Goal: Contribute content: Add original content to the website for others to see

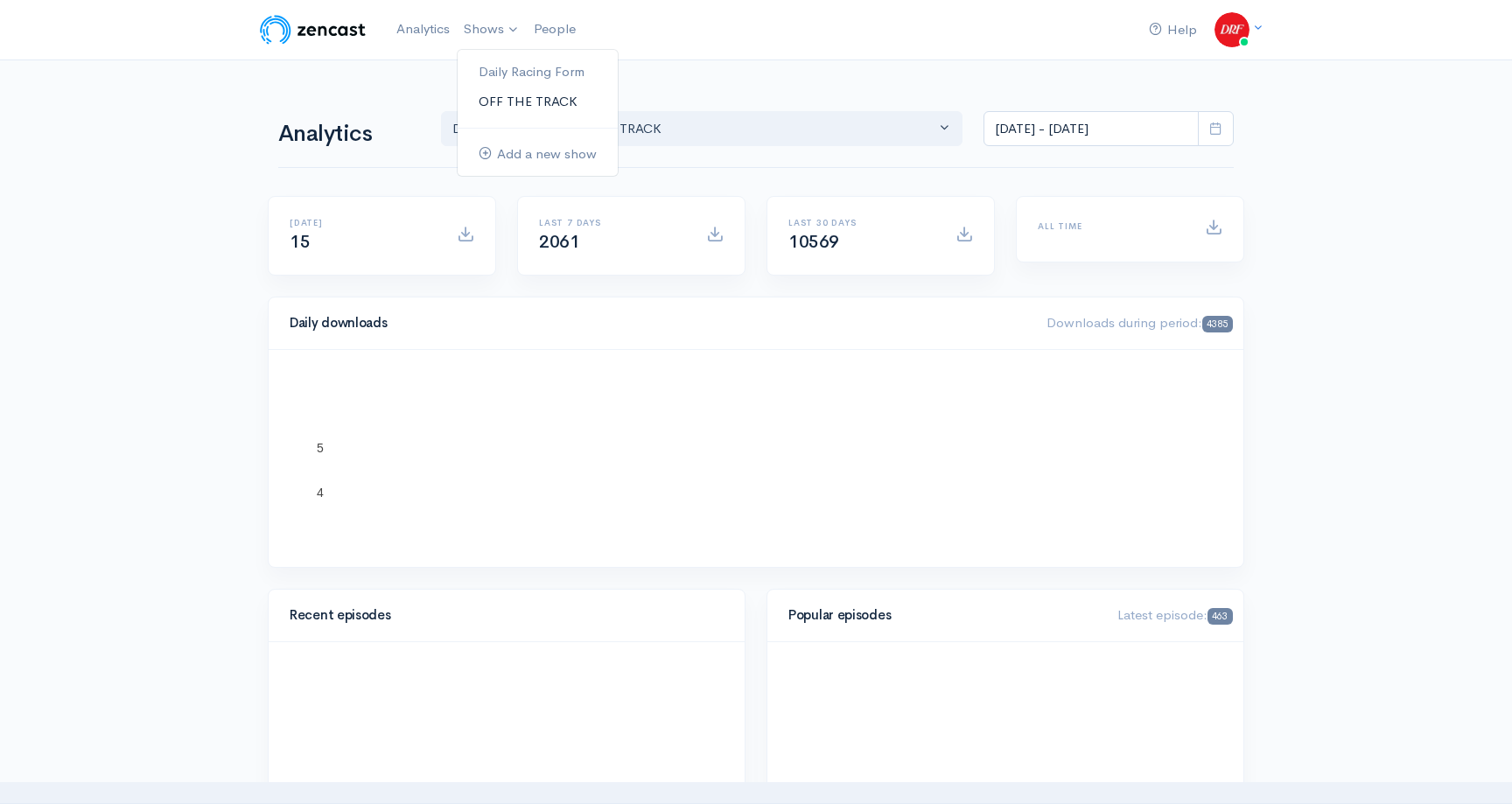
click at [506, 101] on link "OFF THE TRACK" at bounding box center [538, 102] width 160 height 31
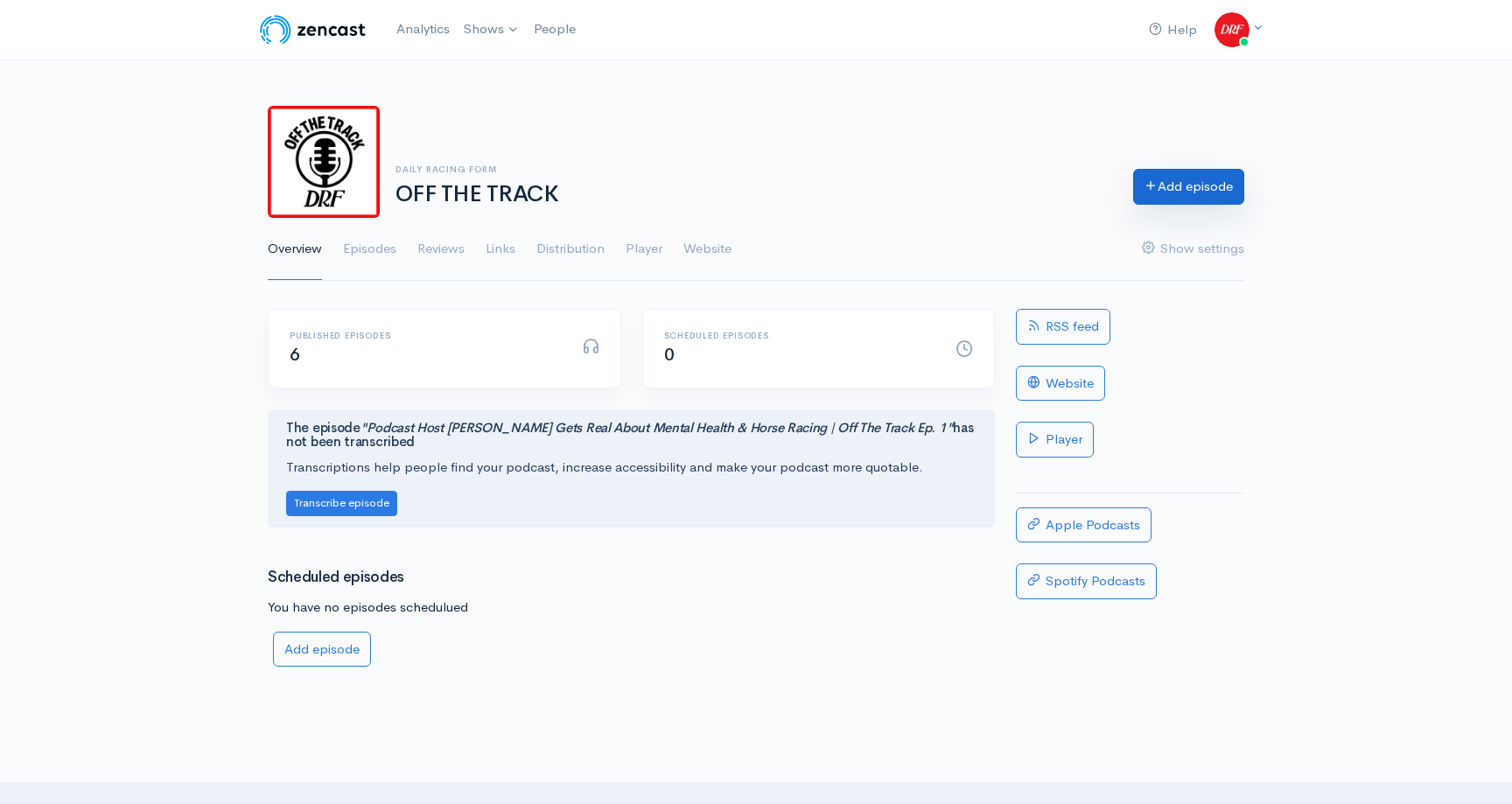
click at [1148, 198] on link "Add episode" at bounding box center [1189, 187] width 112 height 36
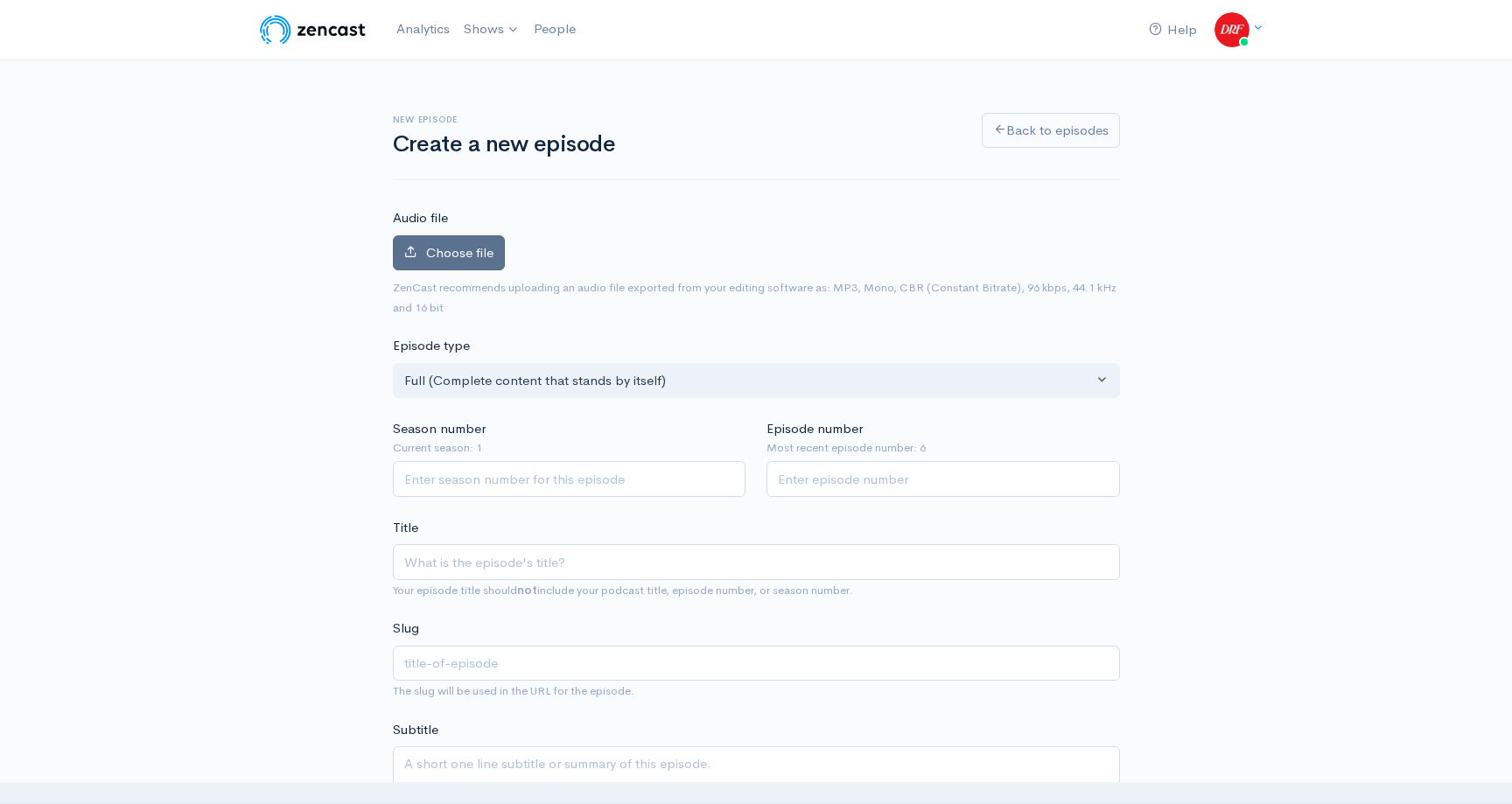
click at [481, 264] on label "Choose file" at bounding box center [448, 253] width 112 height 36
click at [0, 0] on input "Choose file" at bounding box center [0, 0] width 0 height 0
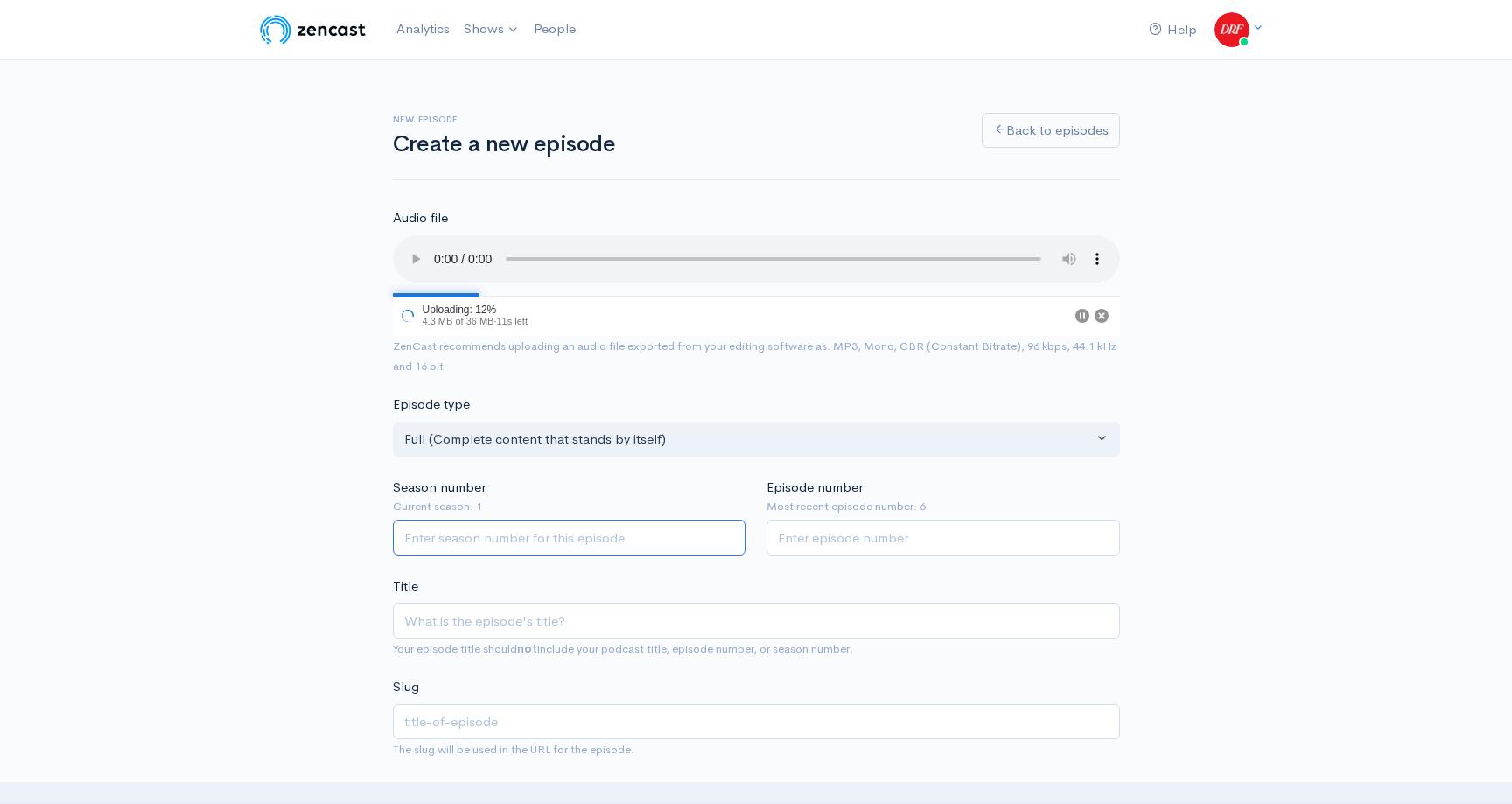
click at [567, 530] on input "Season number" at bounding box center [569, 537] width 354 height 36
type input "1"
click at [823, 530] on input "Episode number" at bounding box center [944, 537] width 354 height 36
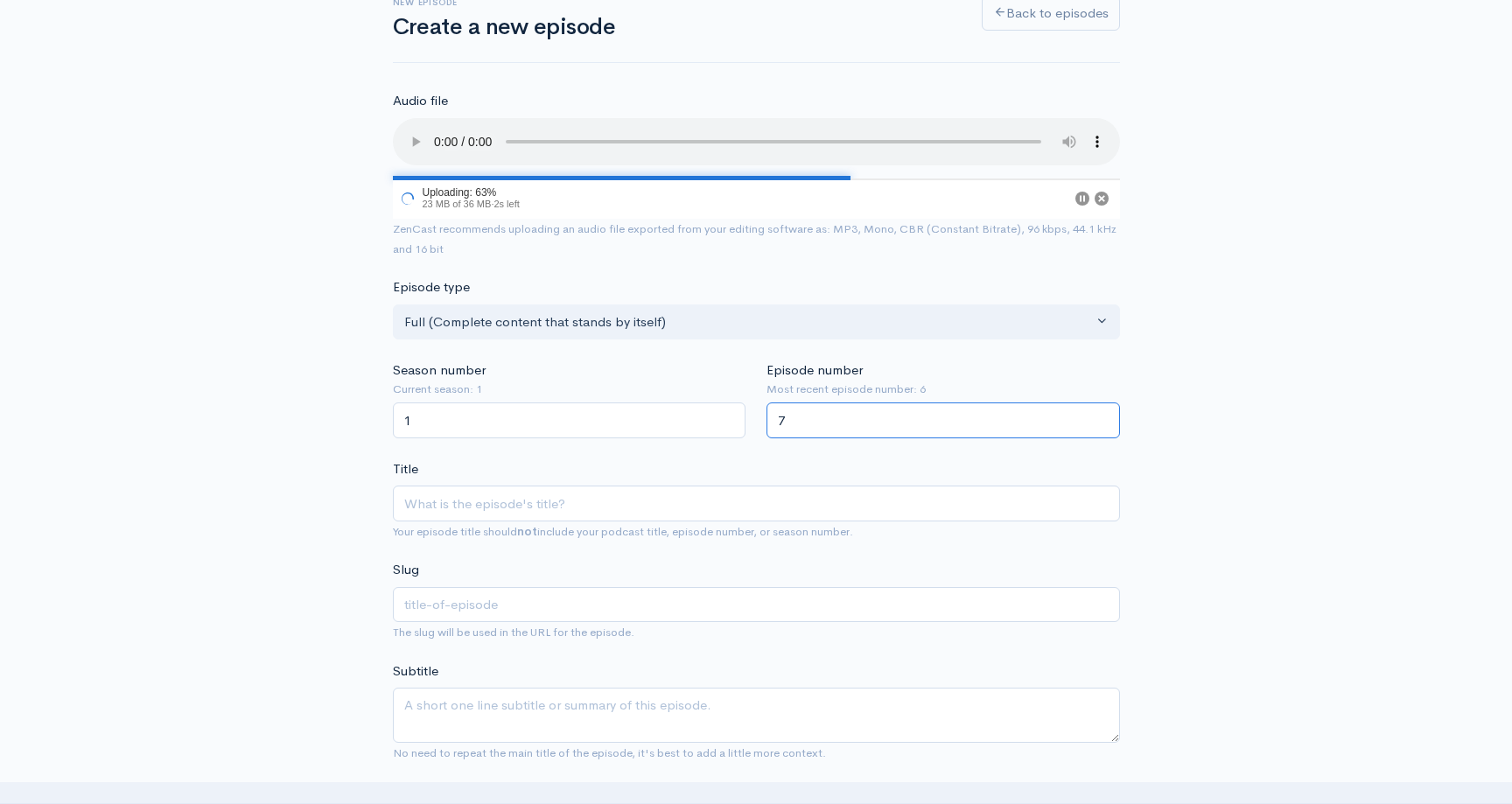
scroll to position [133, 0]
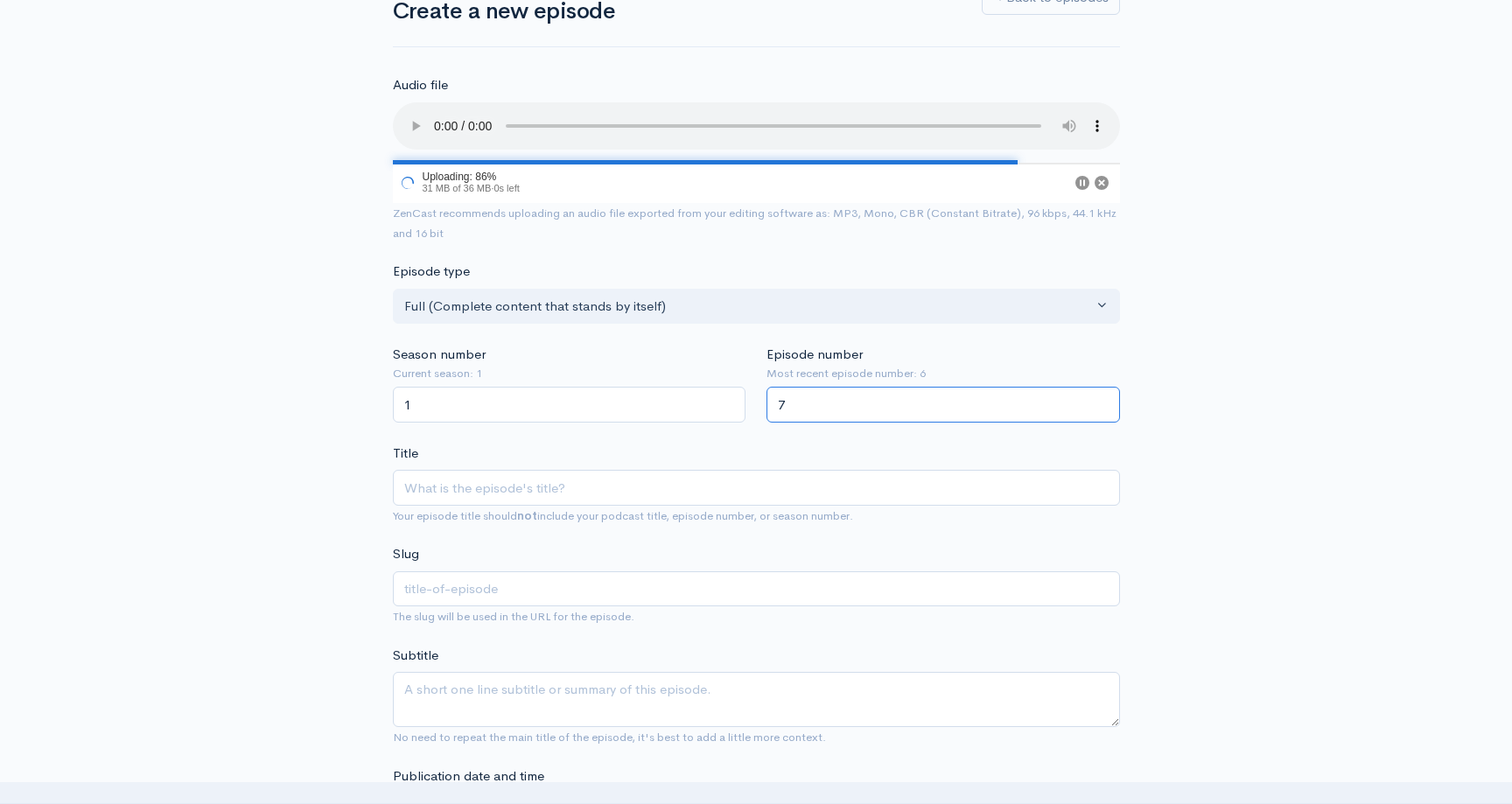
type input "7"
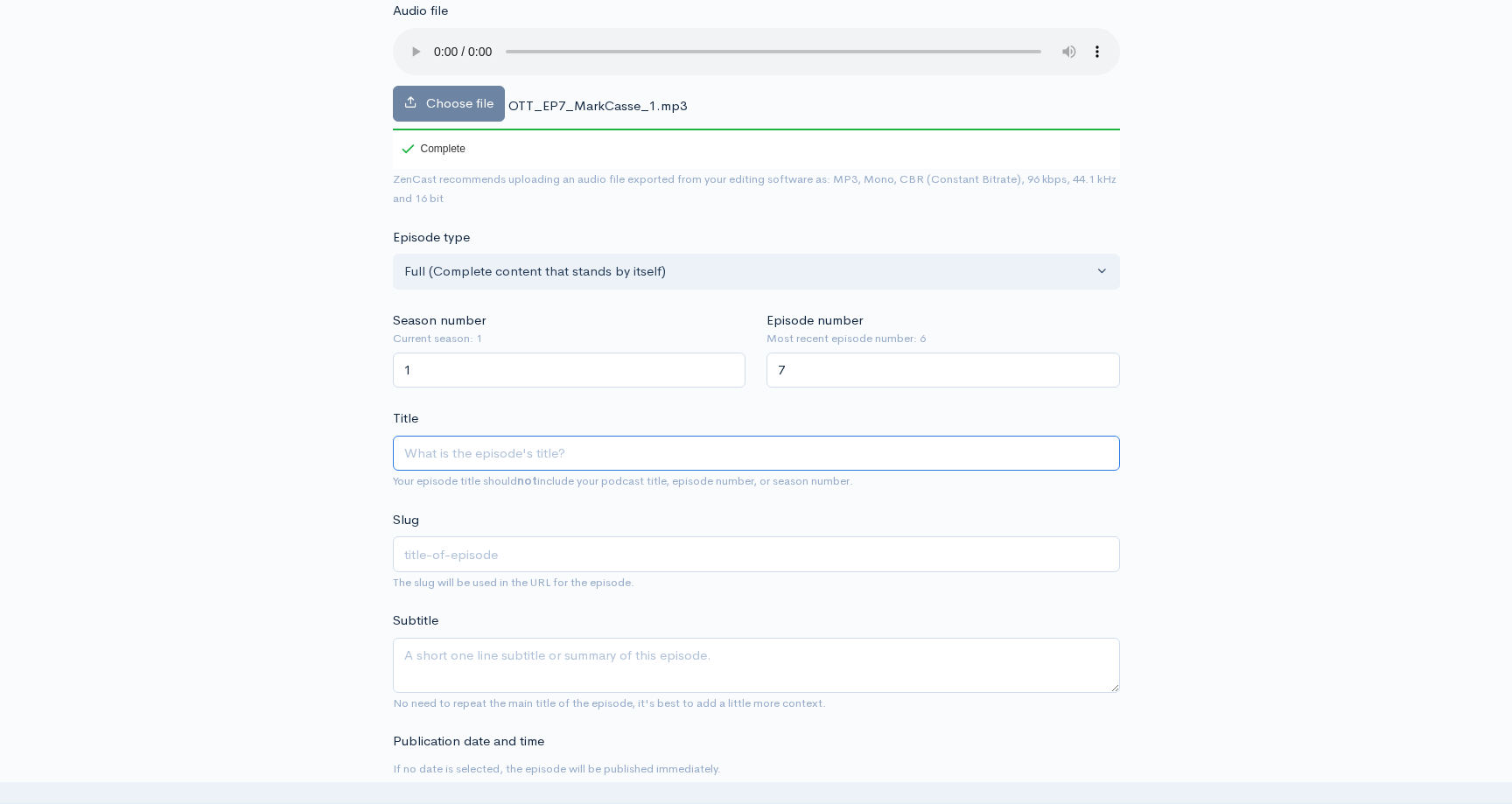
click at [648, 464] on input "Title" at bounding box center [756, 453] width 727 height 36
paste input "[PERSON_NAME] on 4,000 Wins, the Hall of Fame & His Greatest Horses"
type input "[PERSON_NAME] on 4,000 Wins, the Hall of Fame & His Greatest Horses"
type input "mark-casse-on-4000-wins-the-hall-of-fame-his-greatest-horses"
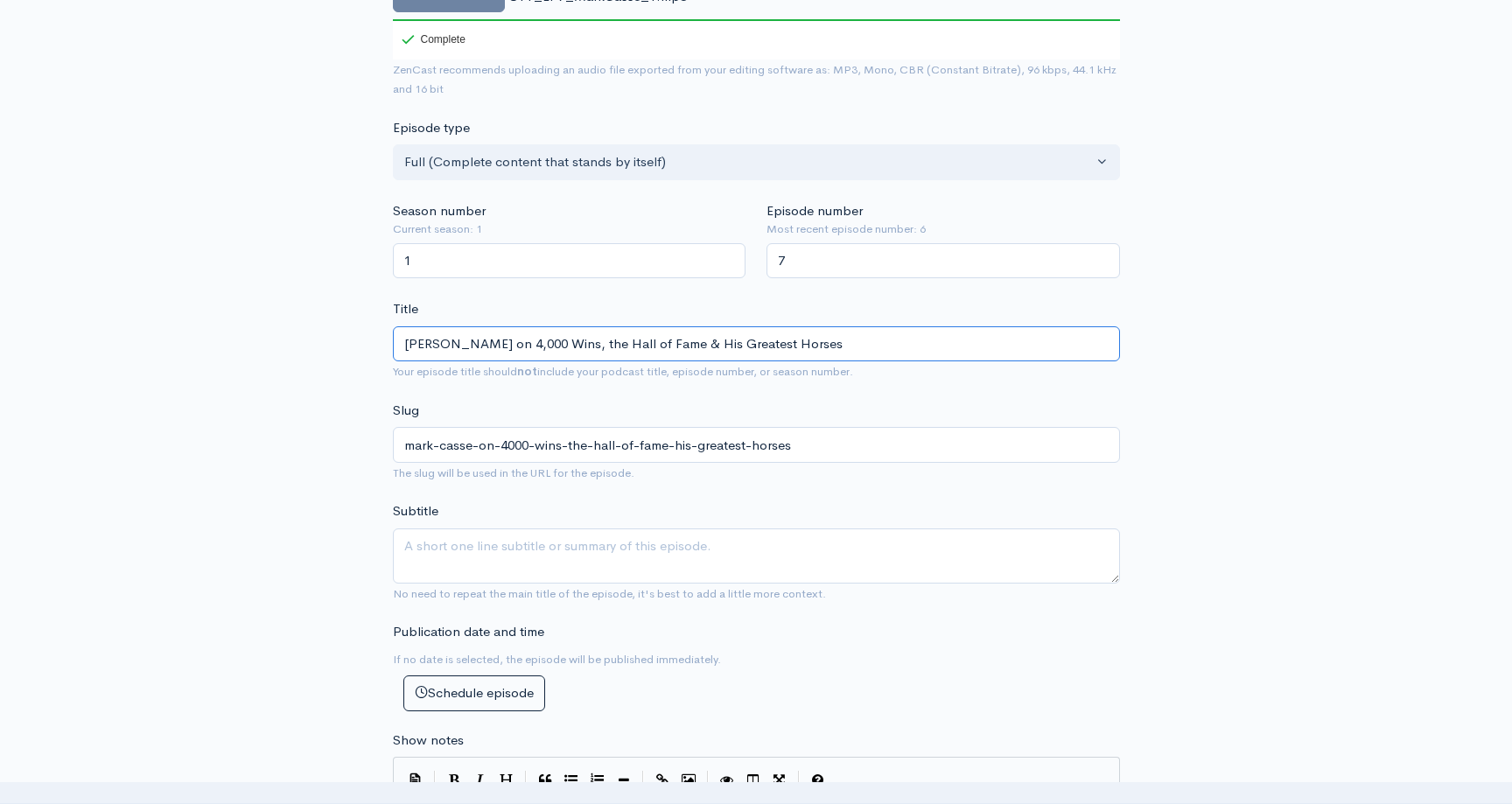
scroll to position [360, 0]
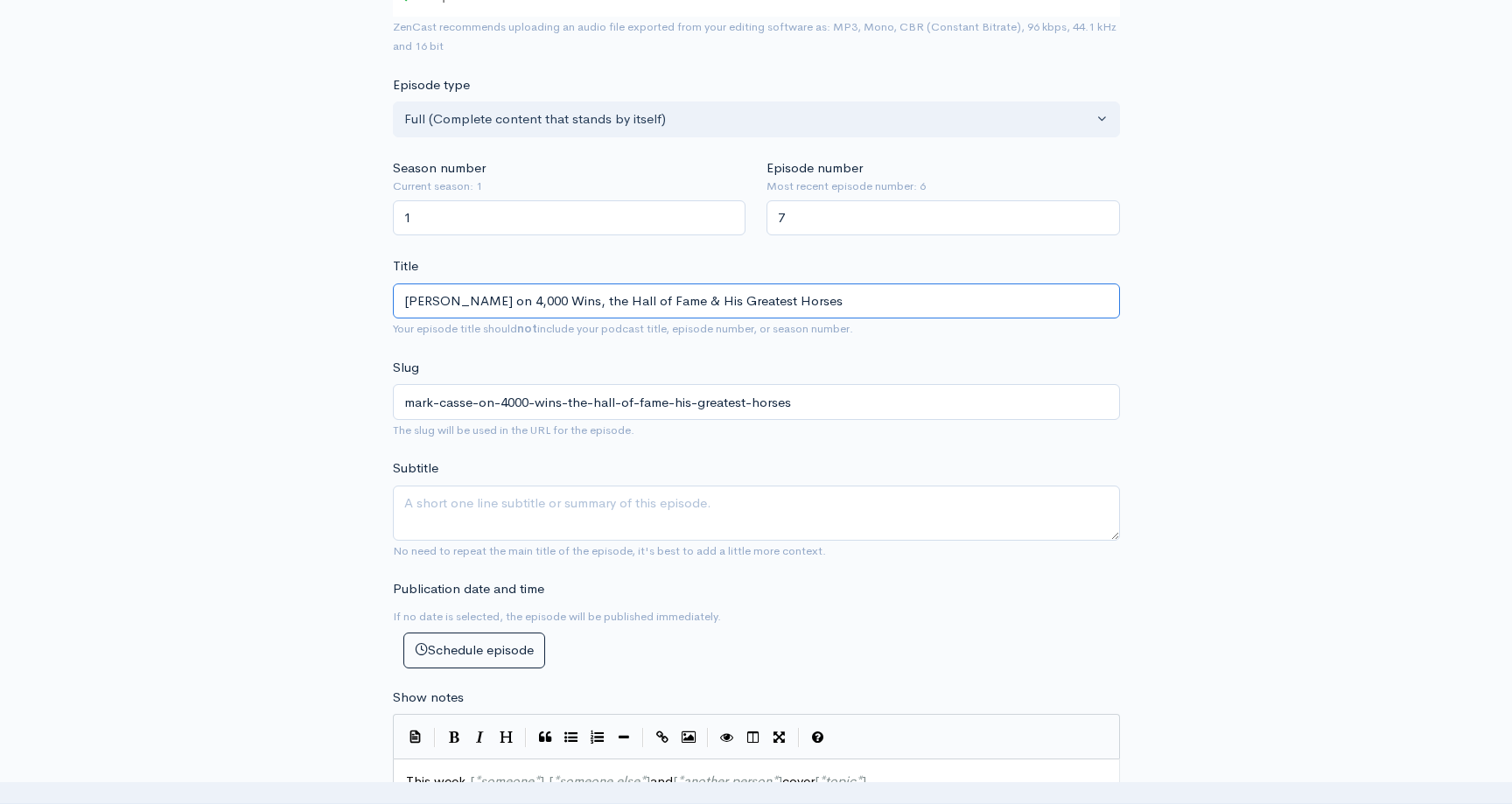
type input "[PERSON_NAME] on 4,000 Wins, the Hall of Fame & His Greatest Horses"
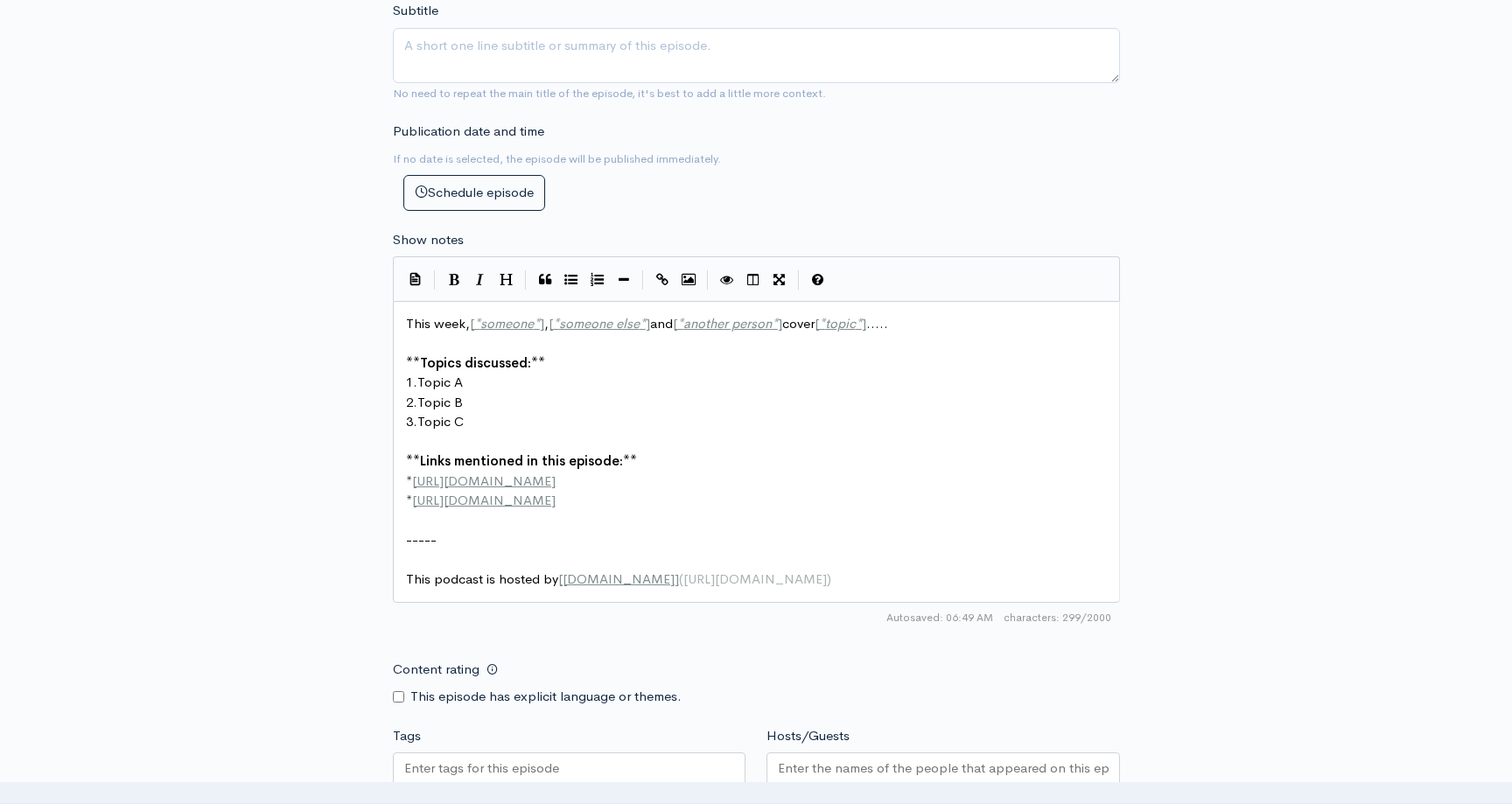
scroll to position [6, 0]
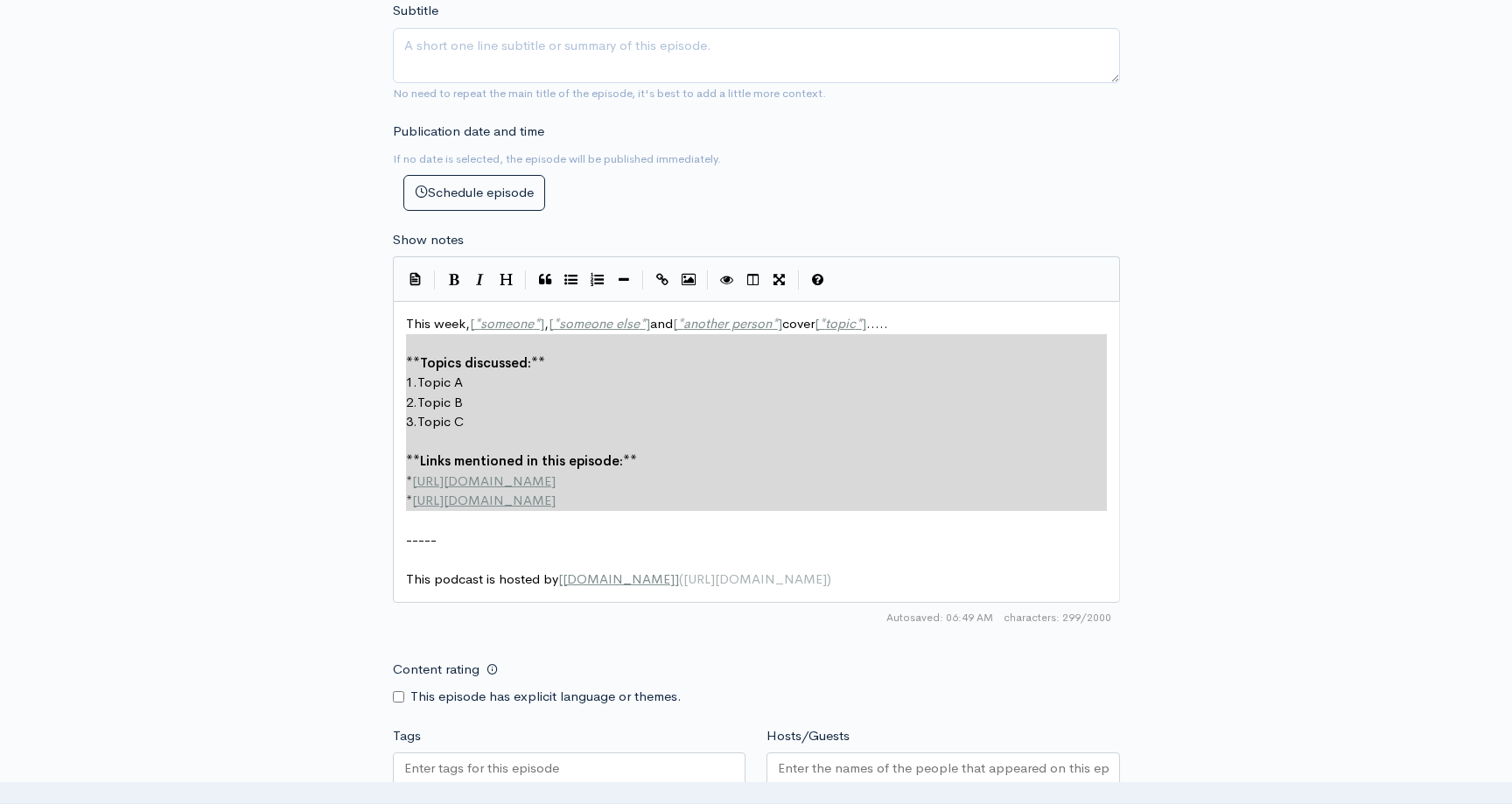
type textarea "This week, [*someone*], [*someone else*] and [*another person*] cover [*topic*]…"
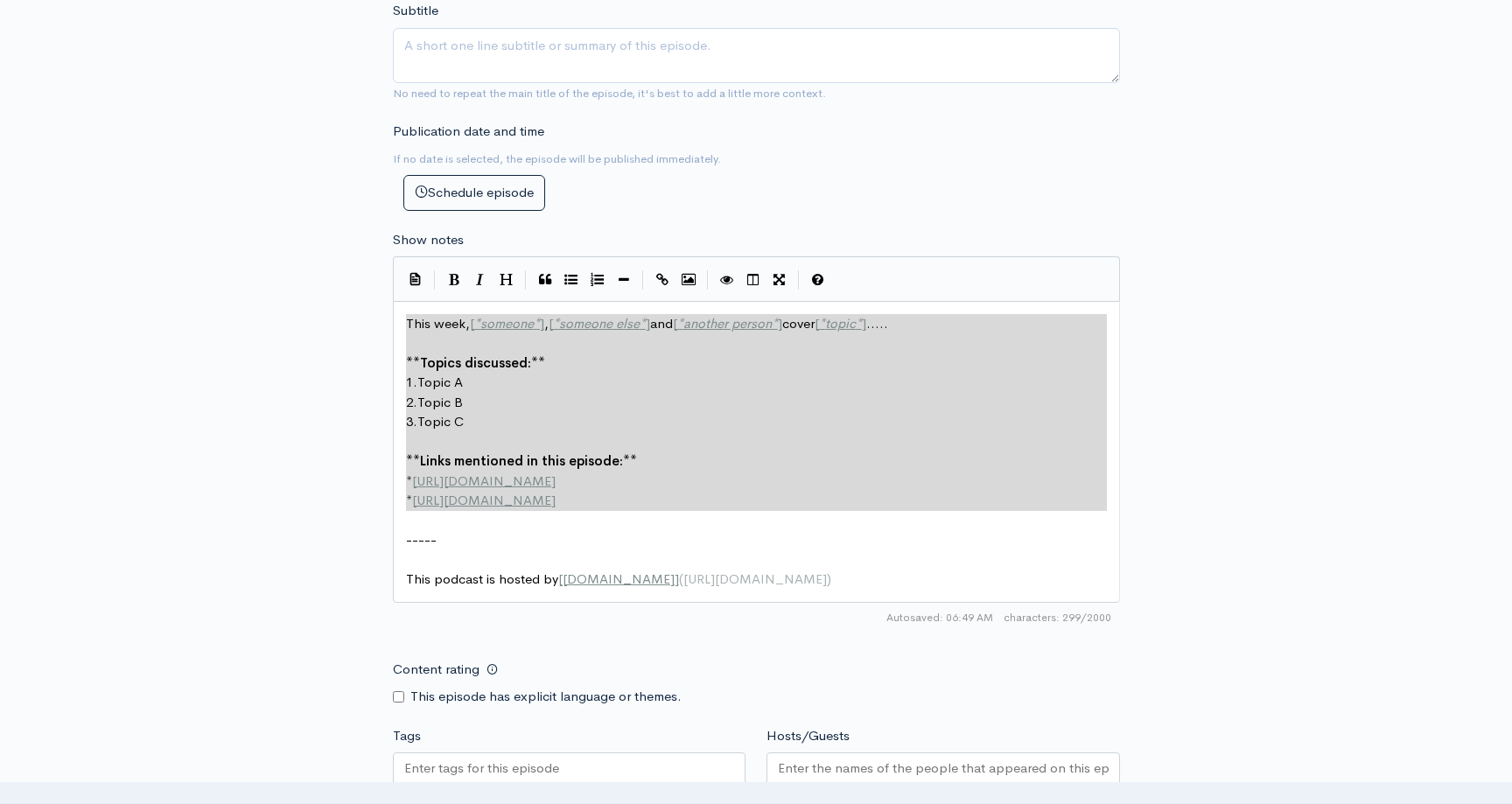
drag, startPoint x: 645, startPoint y: 525, endPoint x: 378, endPoint y: 312, distance: 341.6
paste textarea
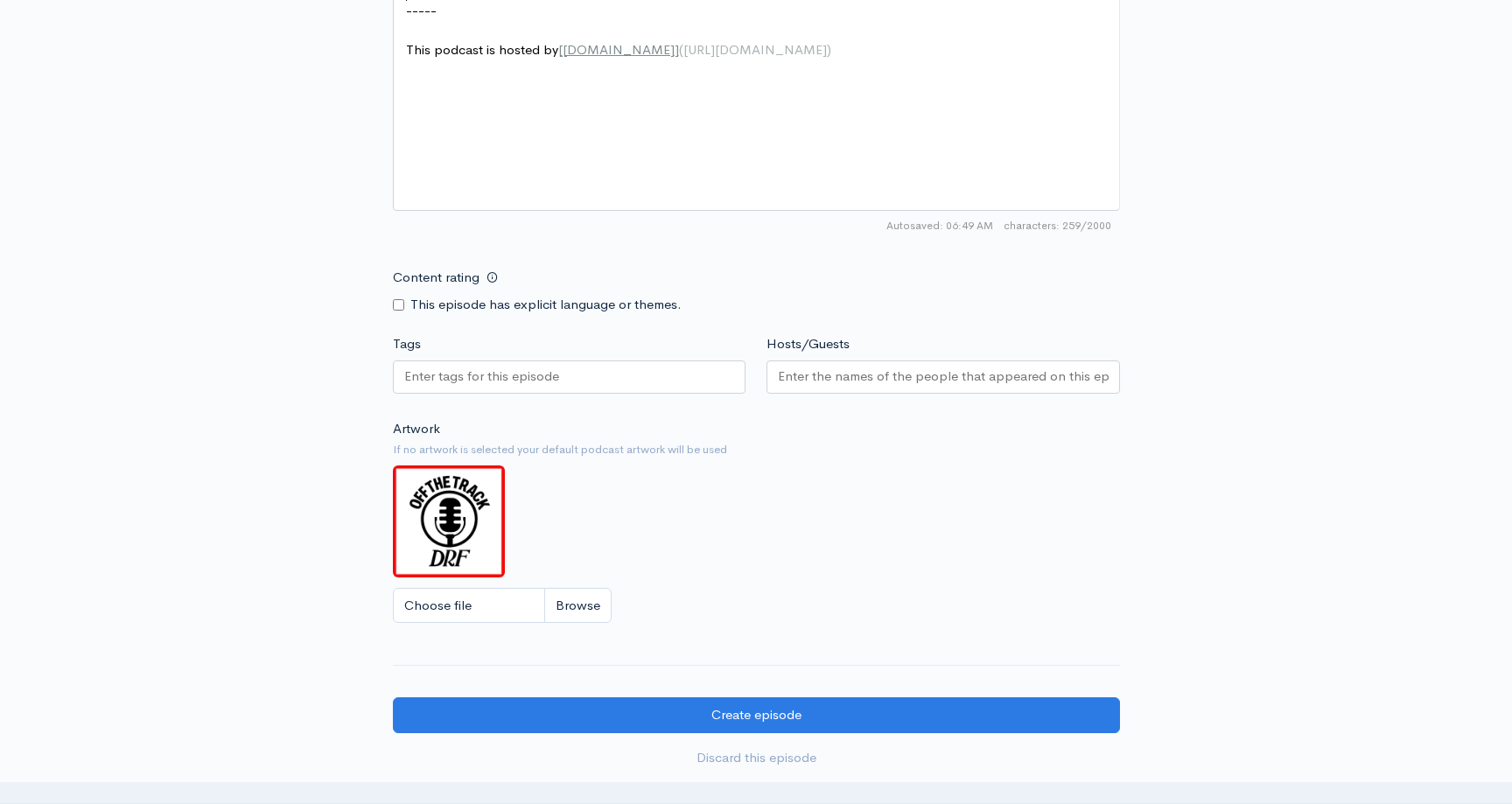
scroll to position [1294, 0]
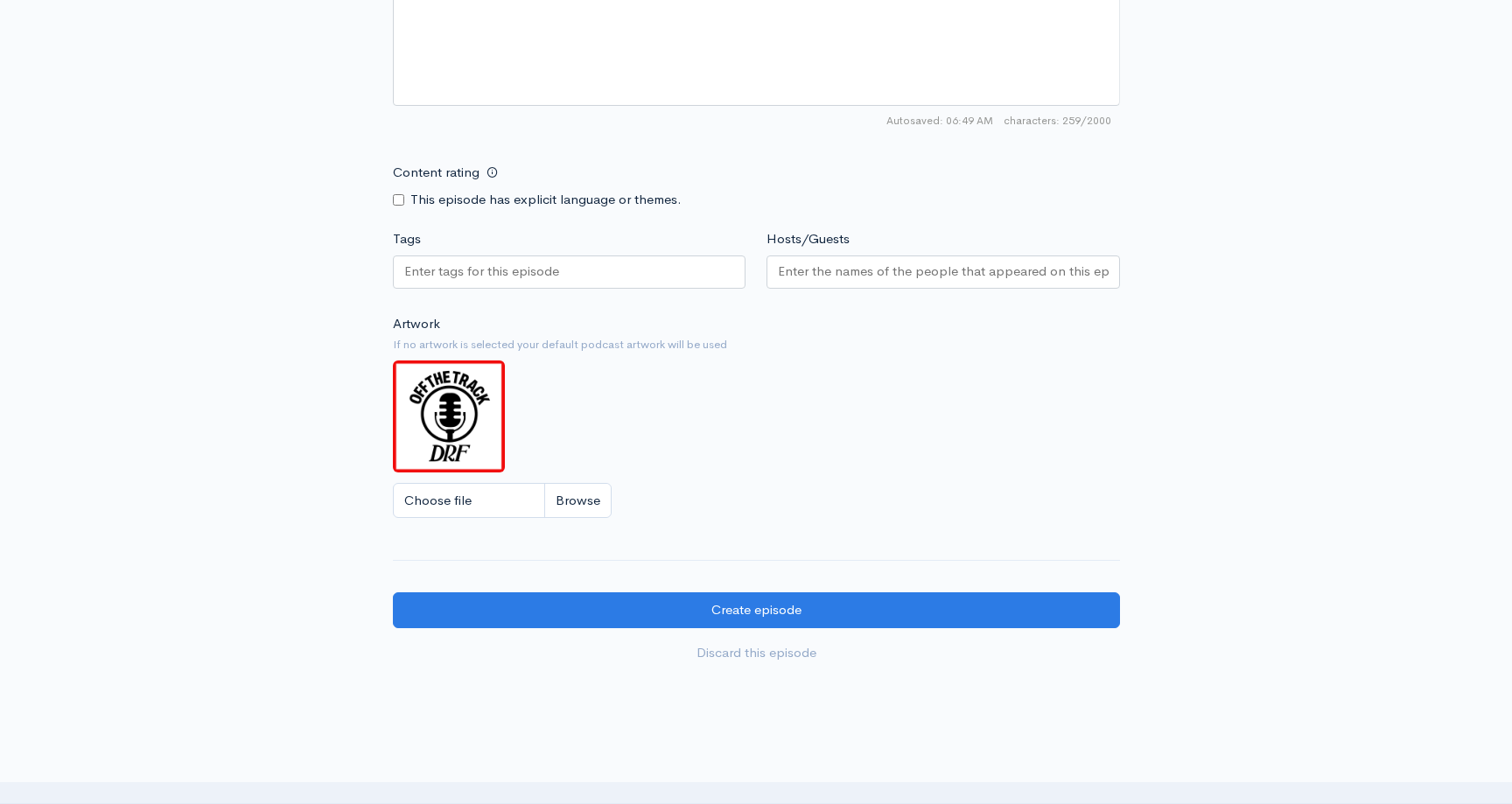
click at [509, 259] on div at bounding box center [569, 272] width 354 height 34
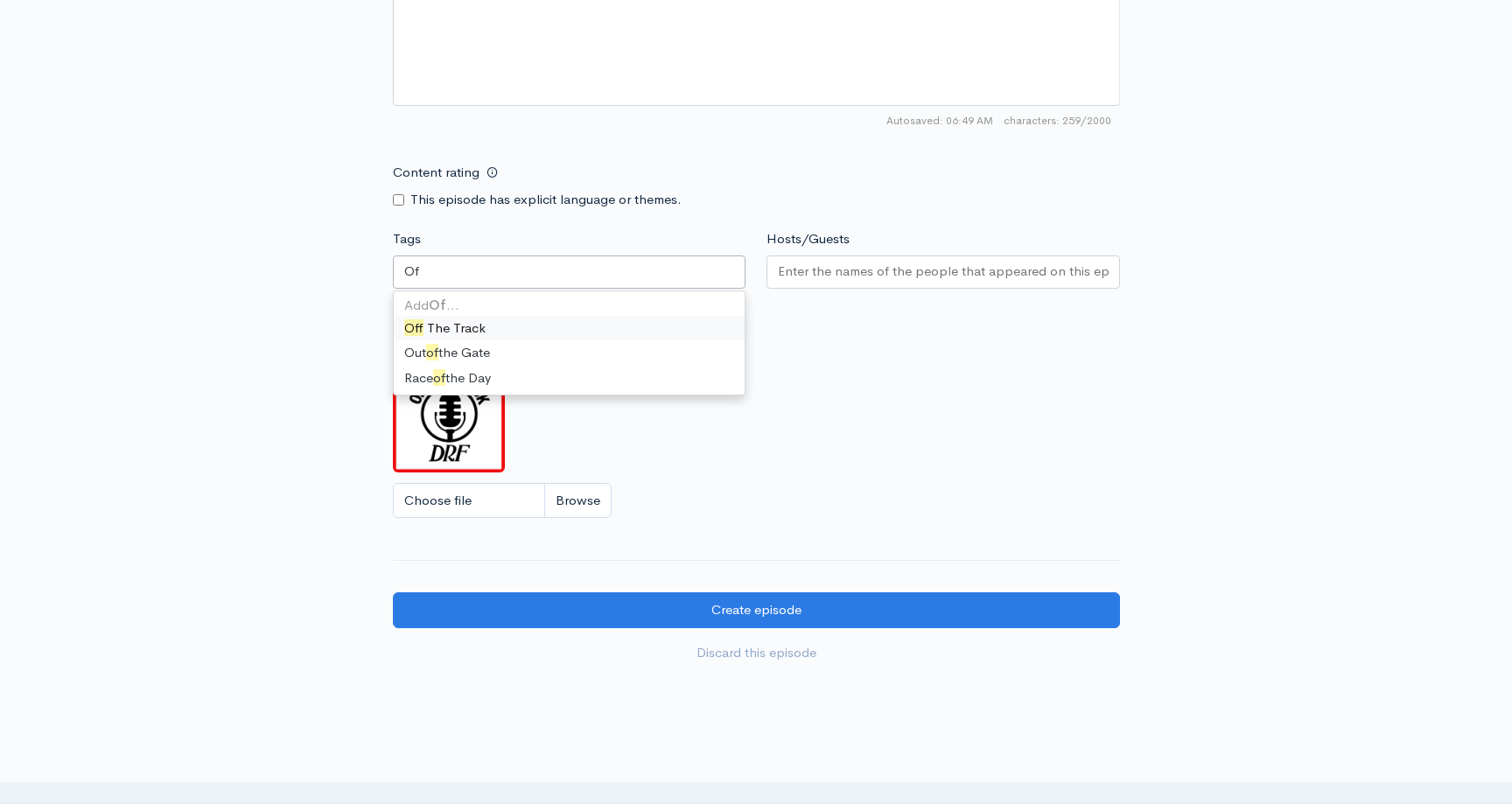
type input "Off"
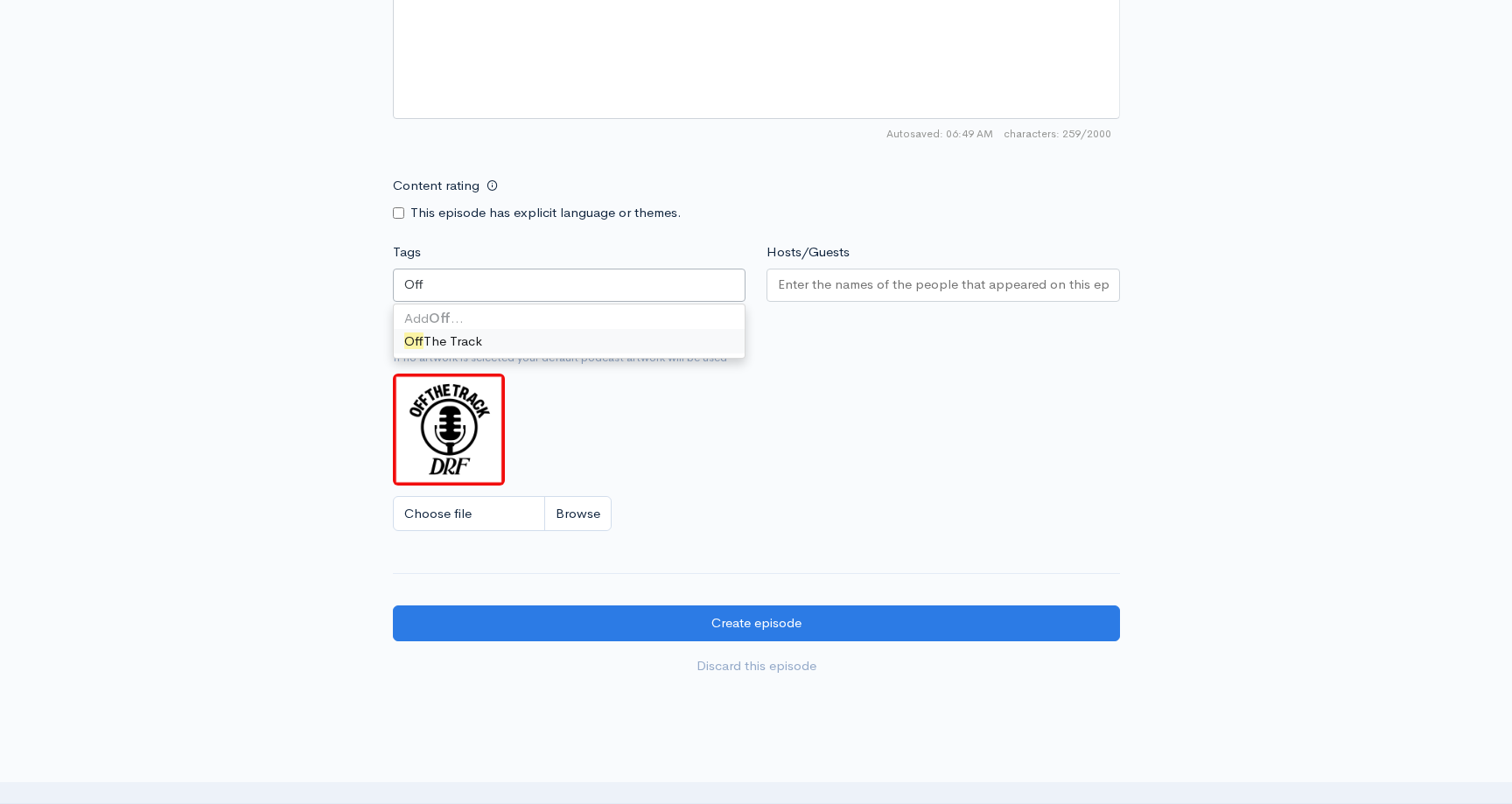
scroll to position [1265, 0]
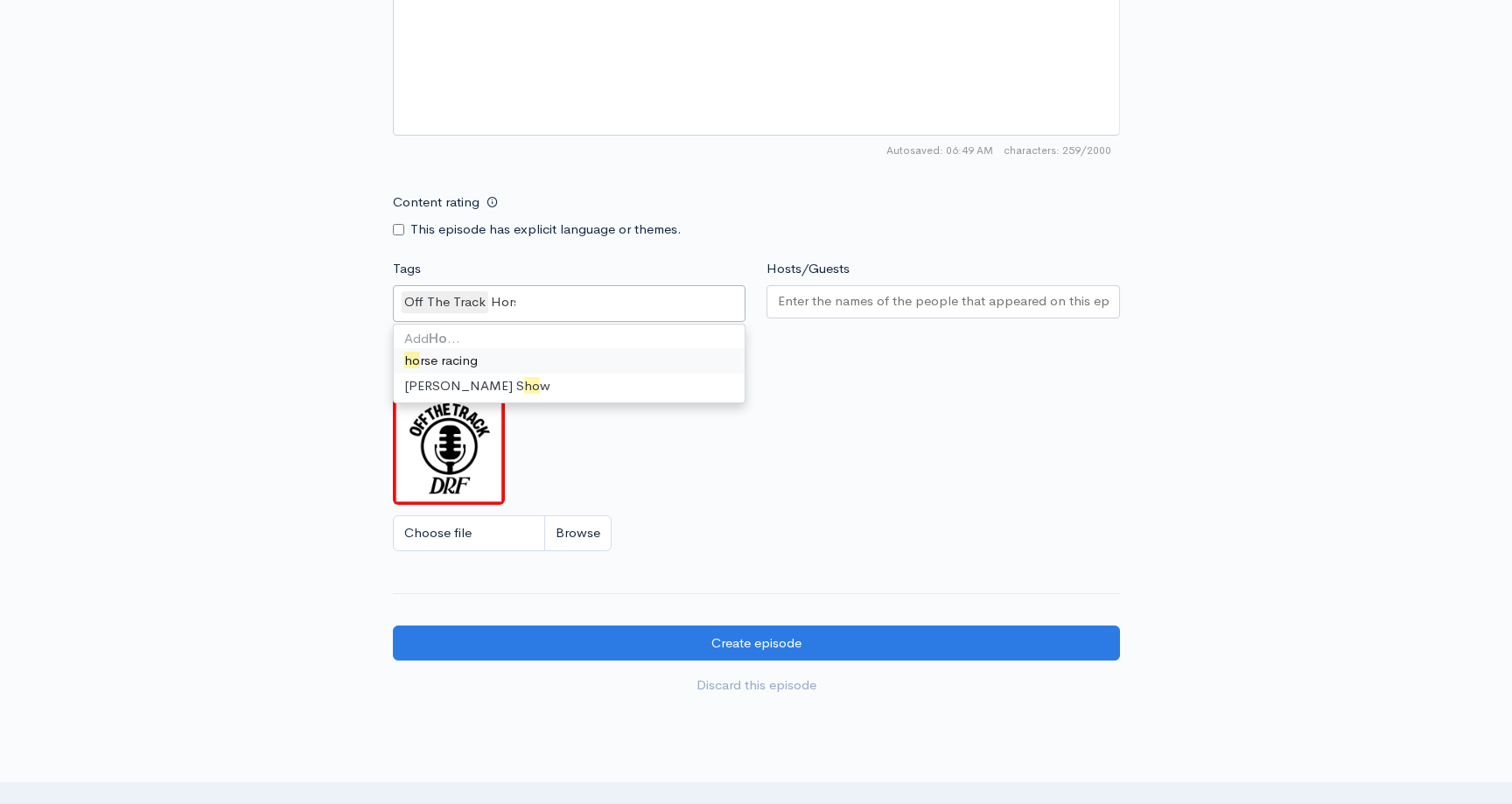
type input "Horse"
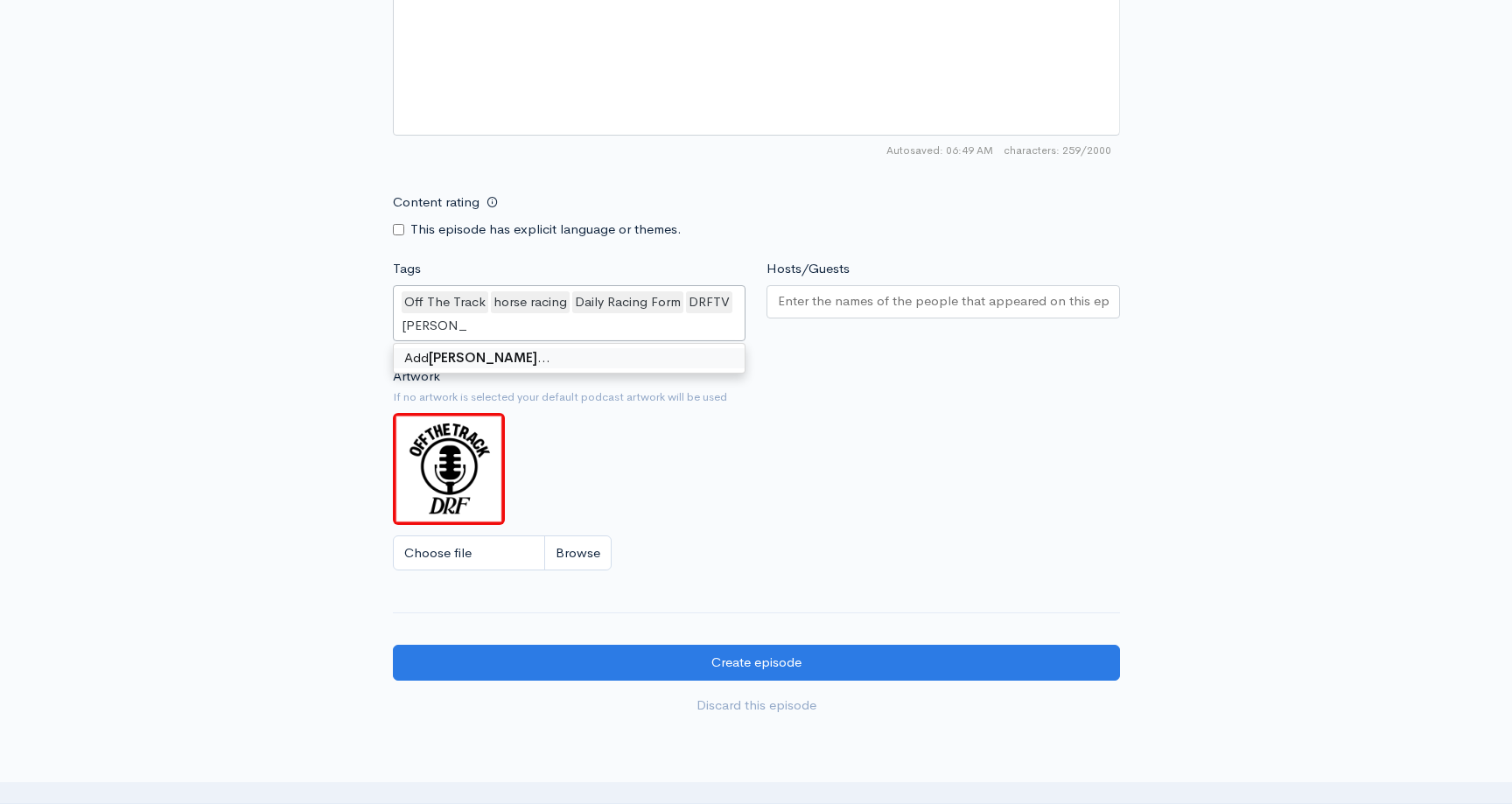
type input "[PERSON_NAME]"
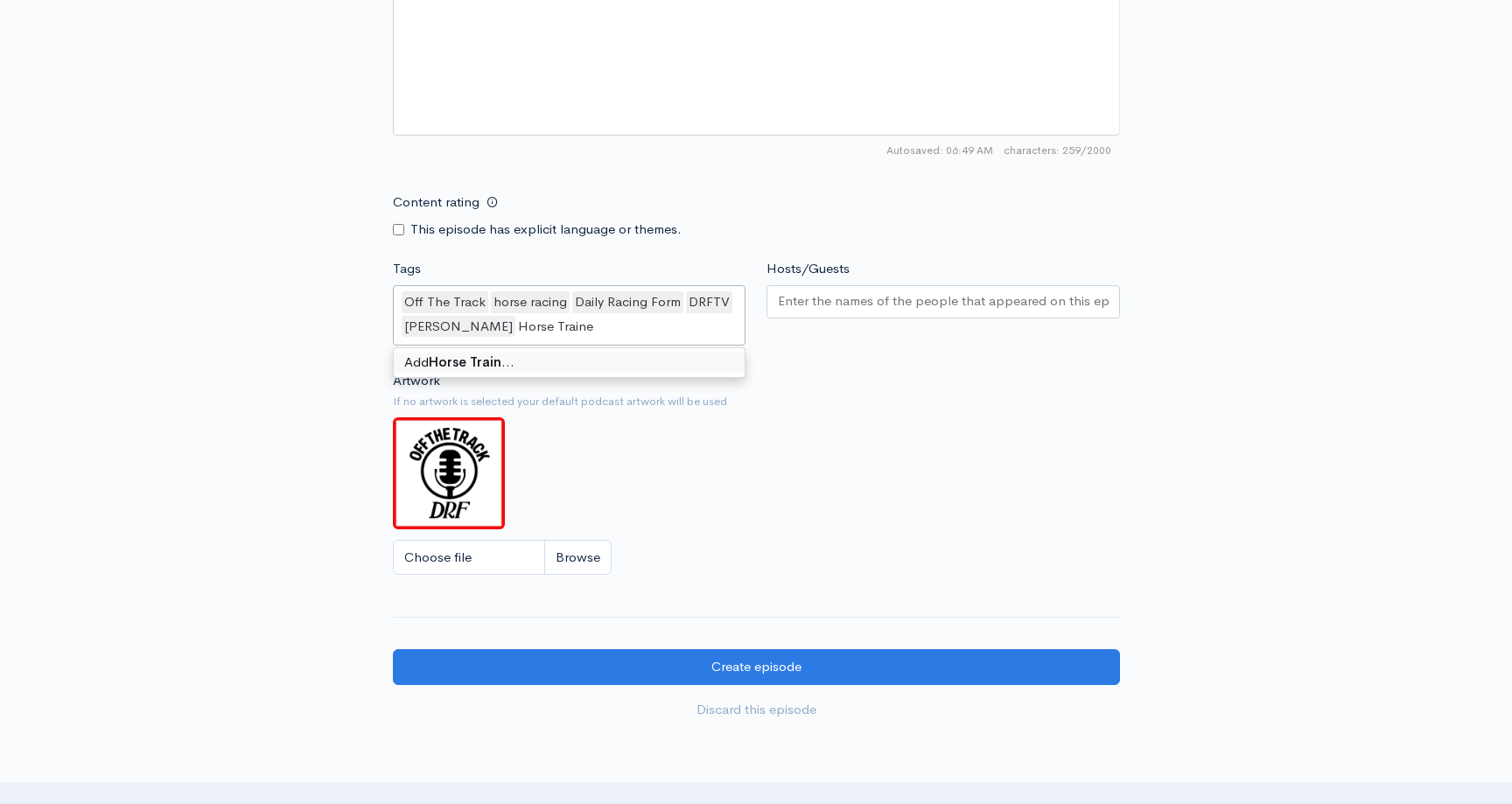
type input "Horse Trainer"
type input "Hall of Fame"
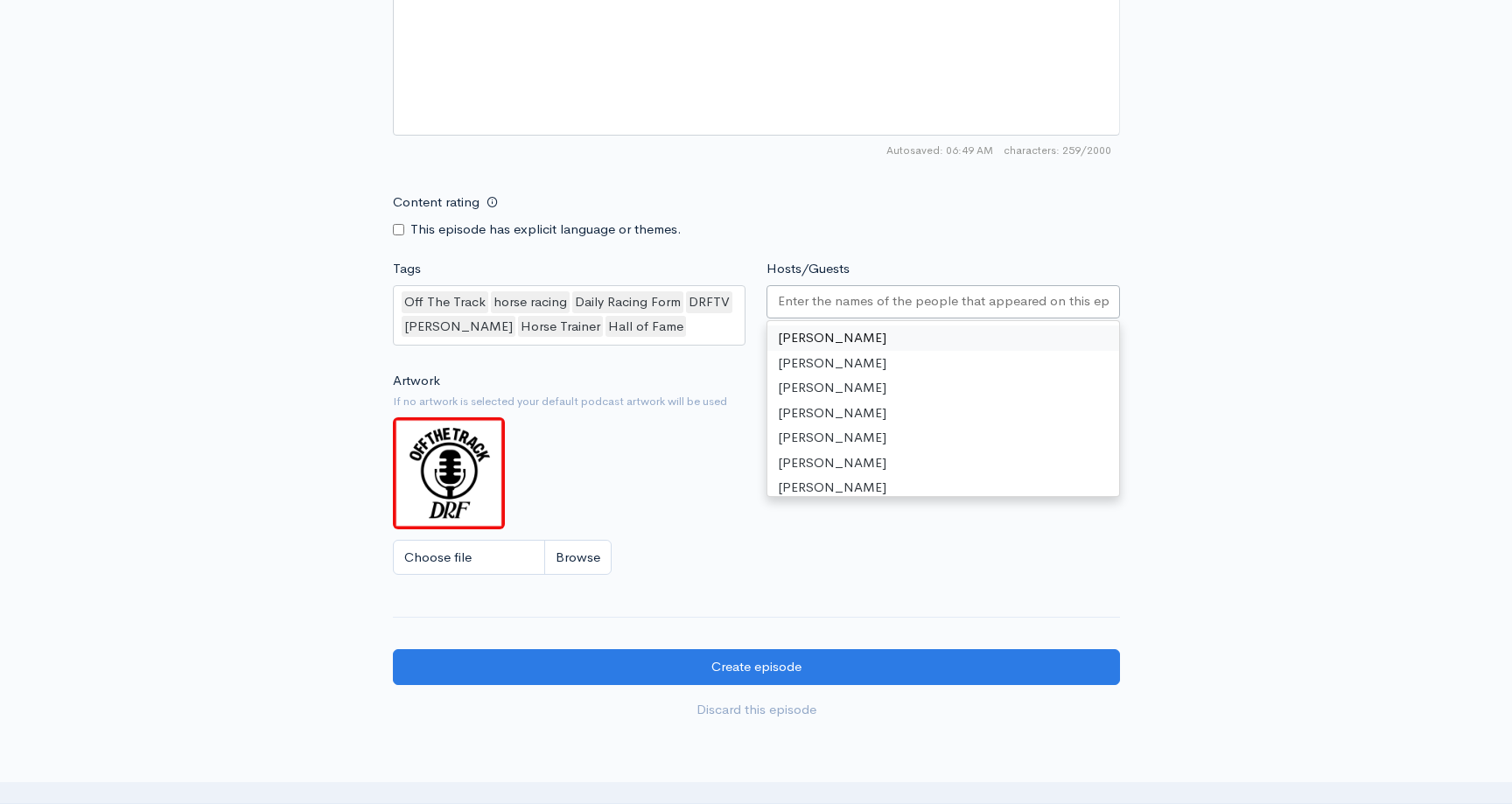
click at [943, 290] on div at bounding box center [944, 302] width 354 height 34
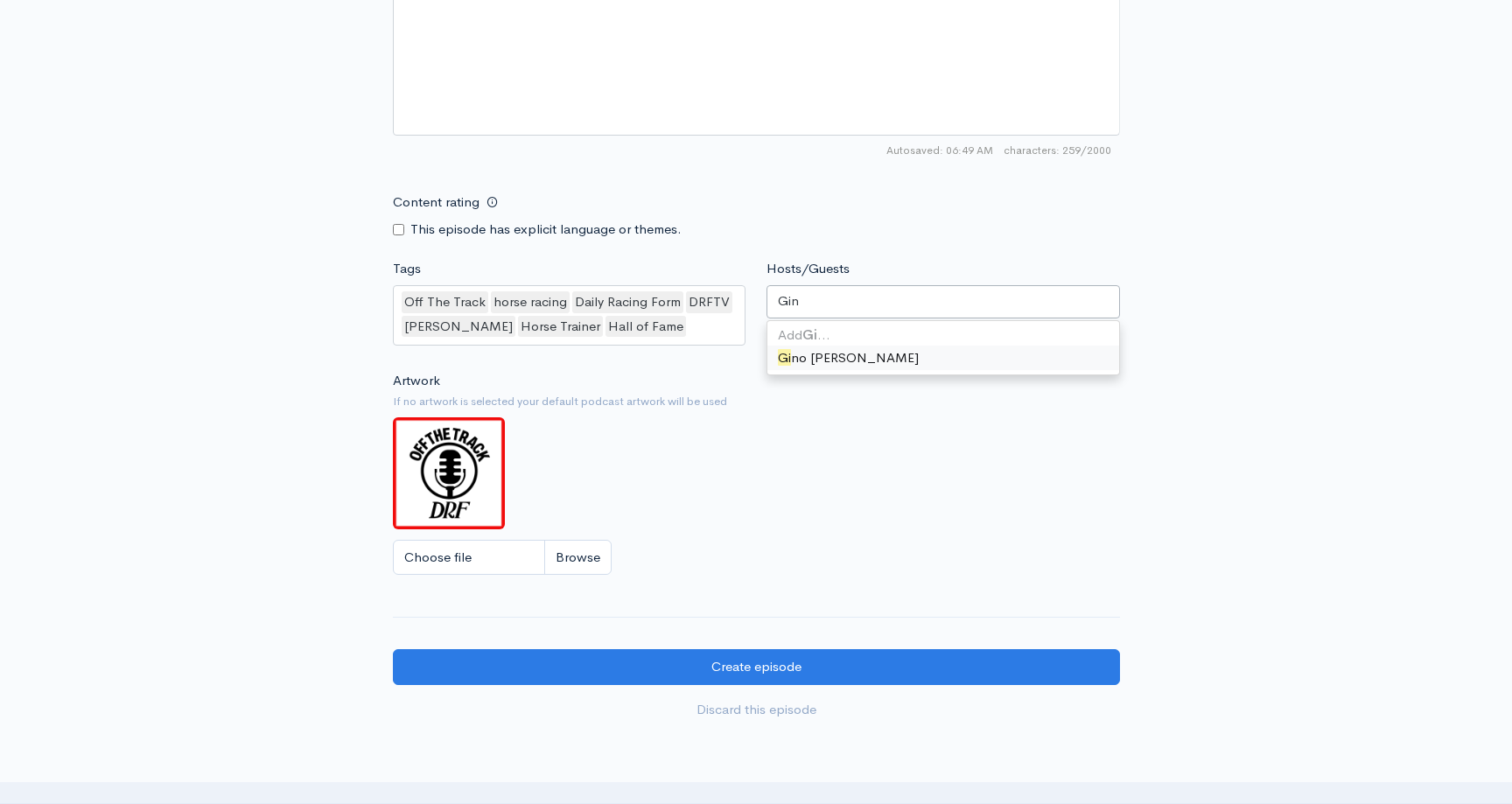
type input "[PERSON_NAME]"
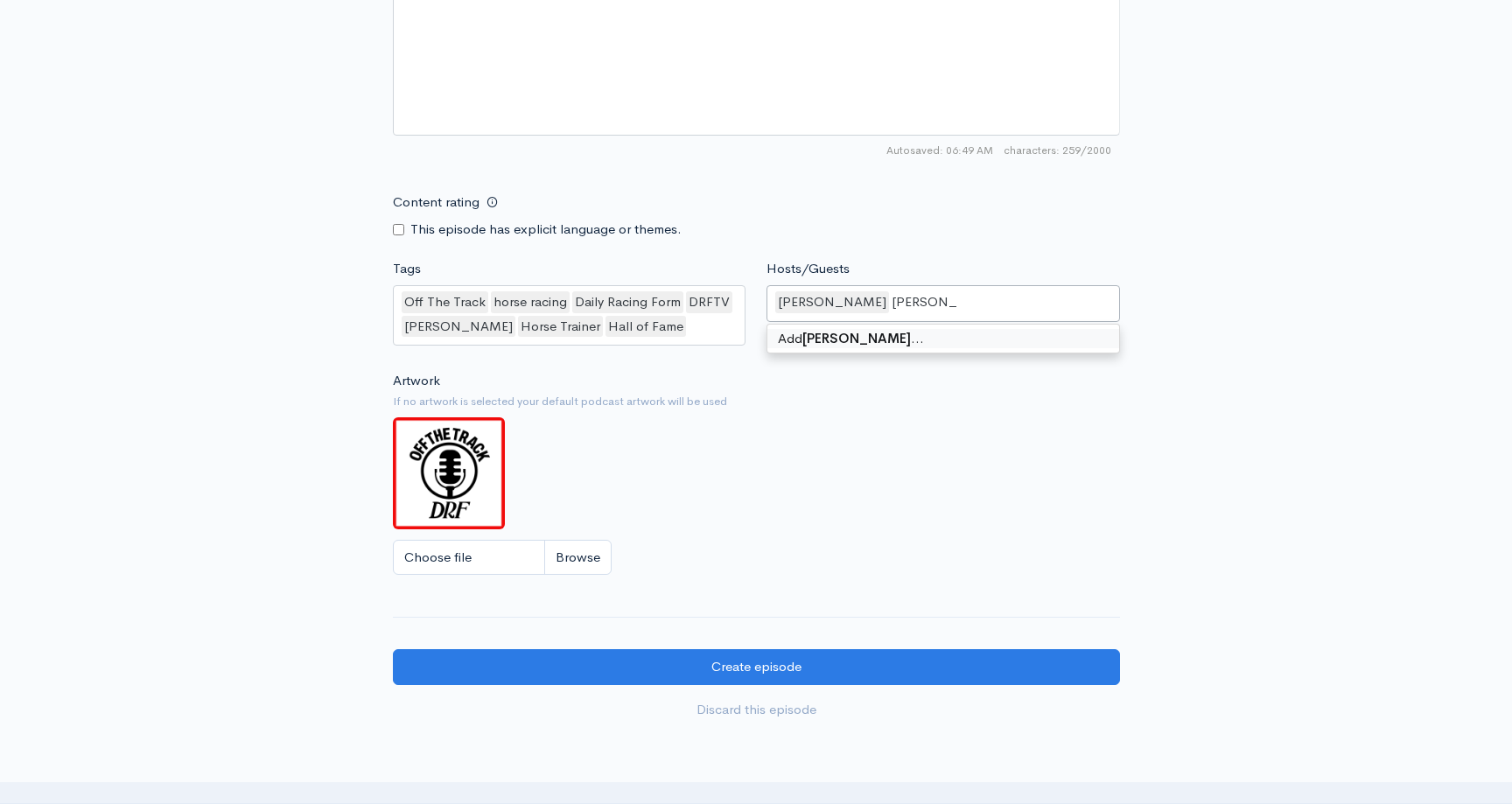
type input "[PERSON_NAME]"
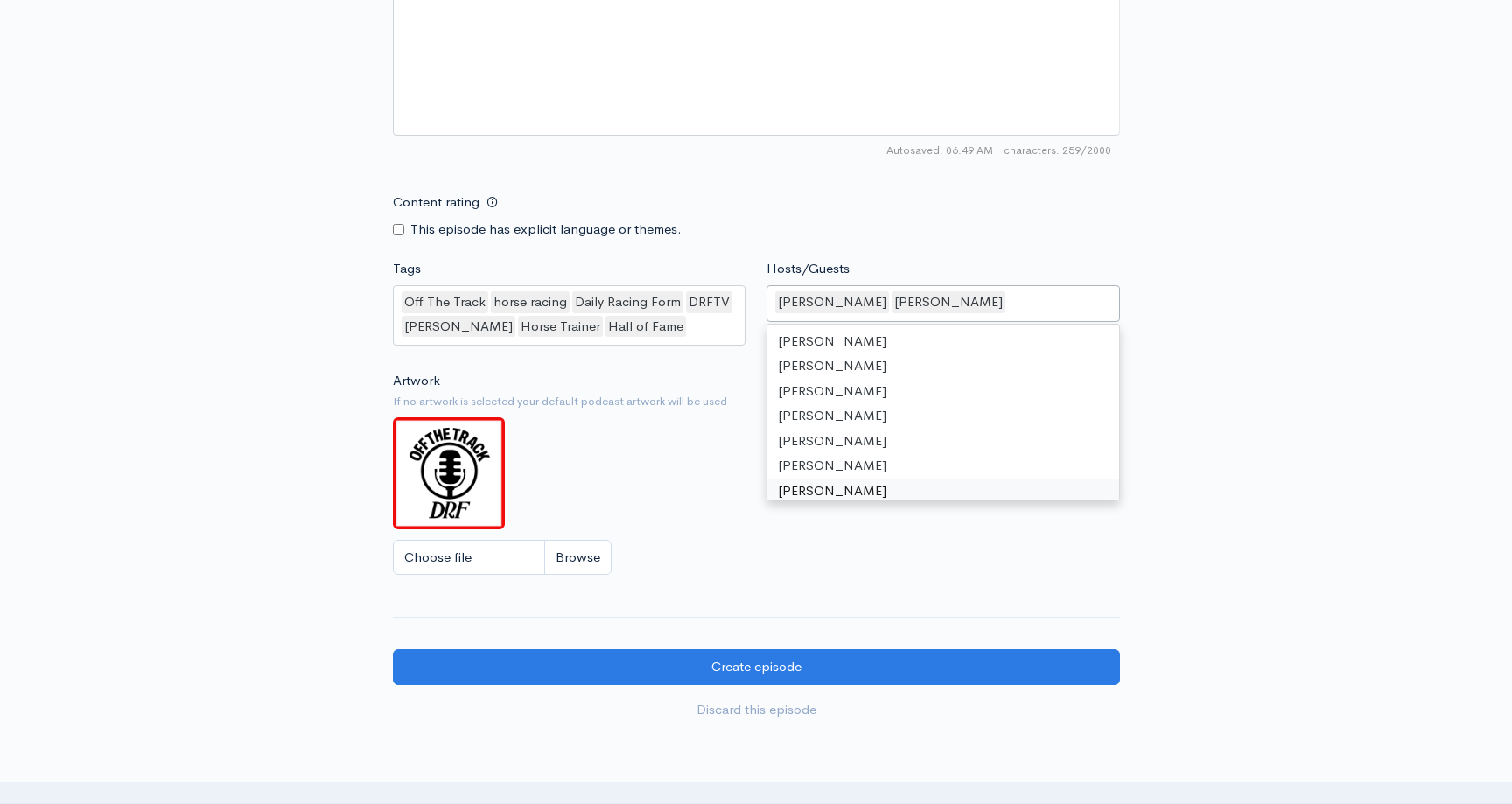
click at [920, 548] on div "Choose file" at bounding box center [756, 557] width 727 height 36
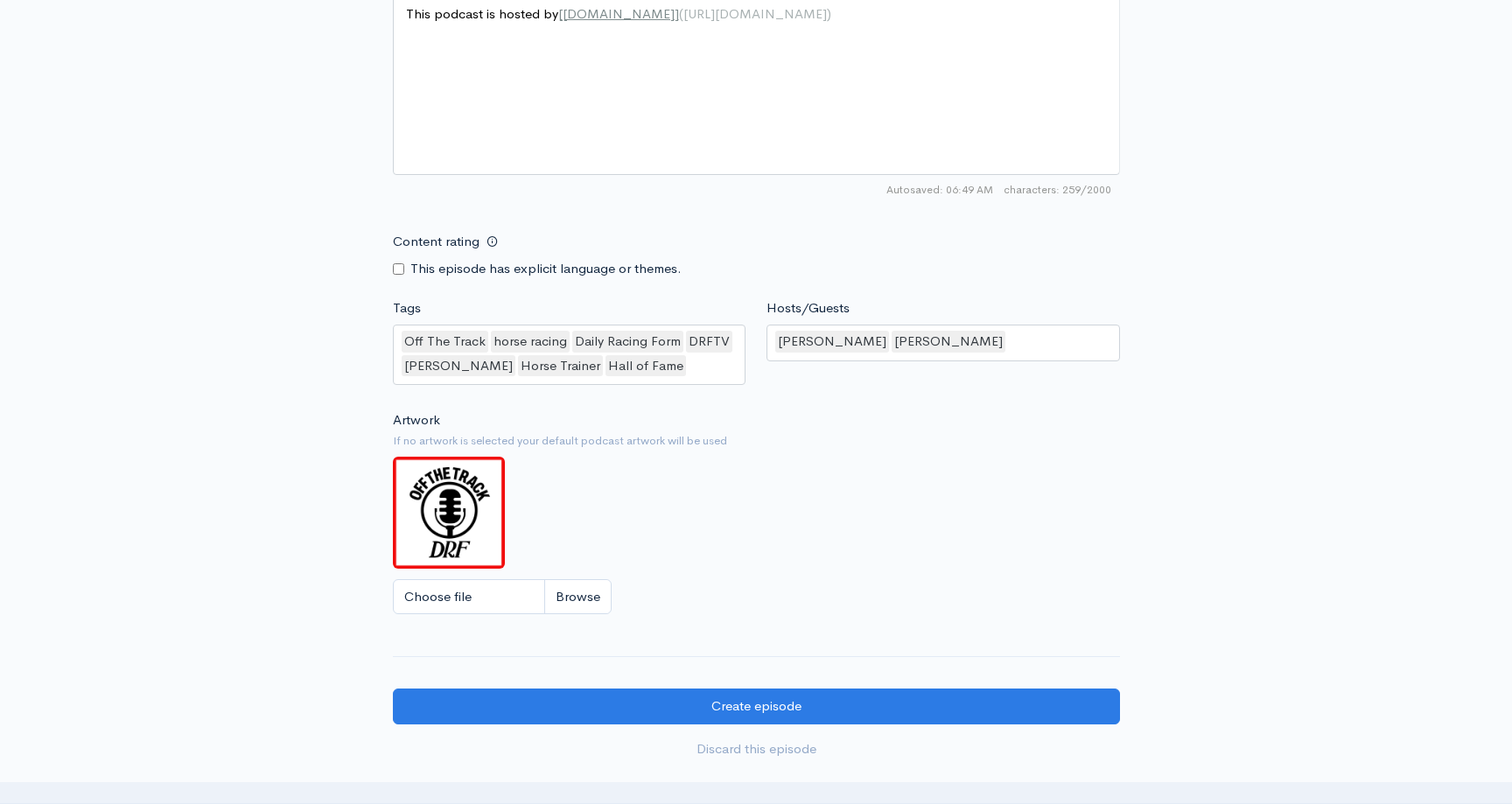
scroll to position [1436, 0]
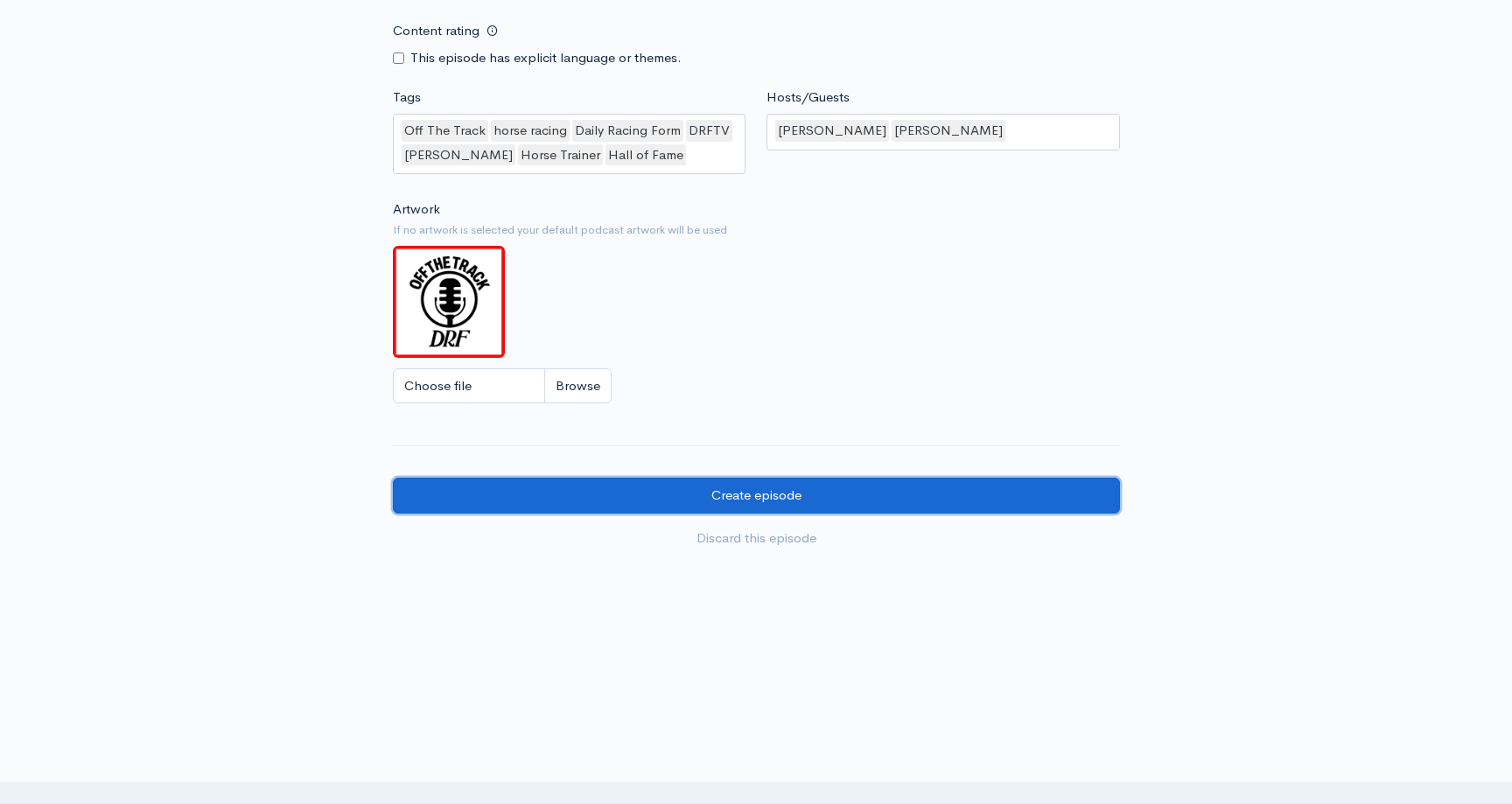
click at [605, 499] on input "Create episode" at bounding box center [756, 495] width 727 height 36
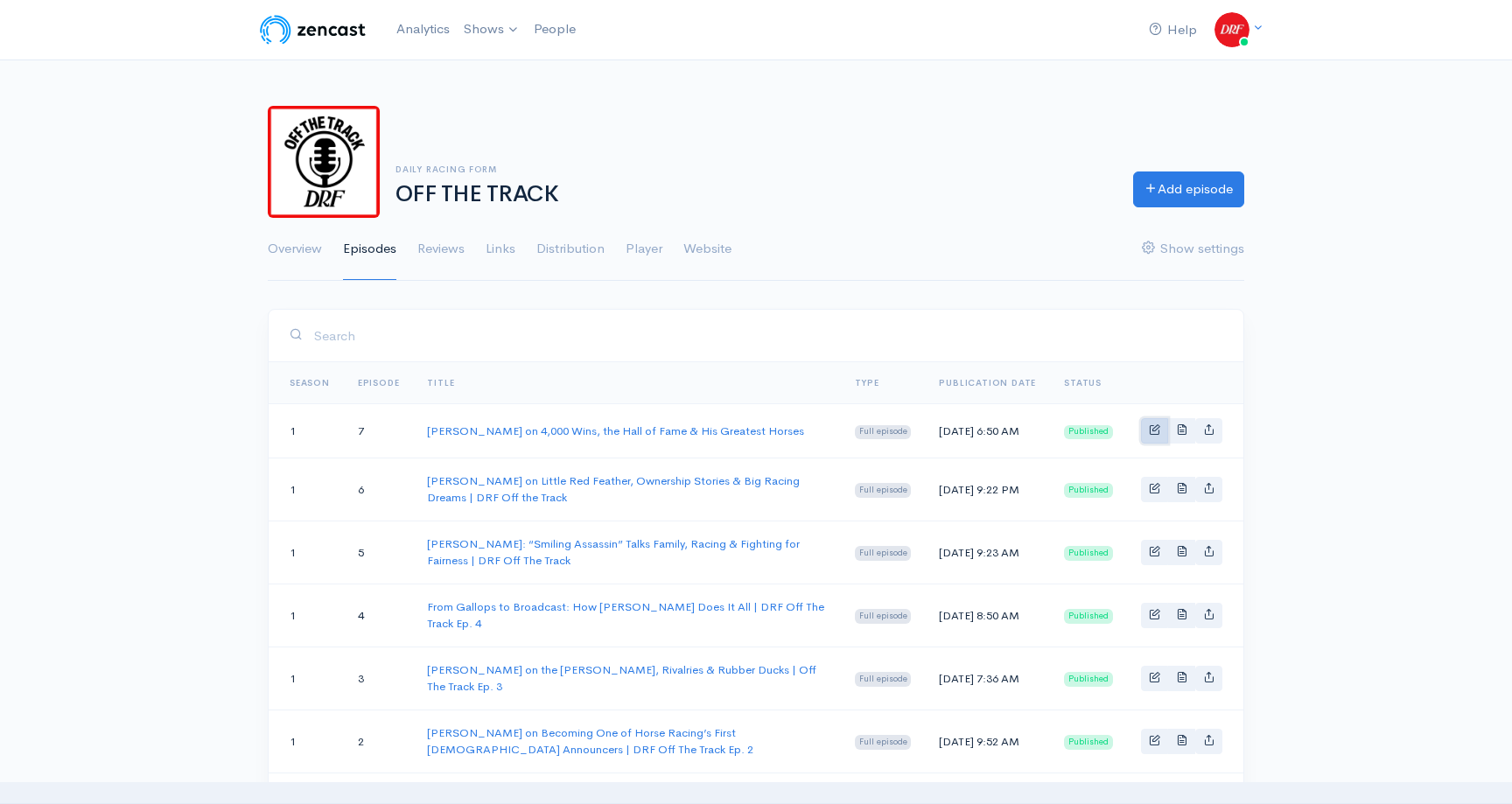
click at [1148, 434] on link "Basic example" at bounding box center [1154, 431] width 27 height 25
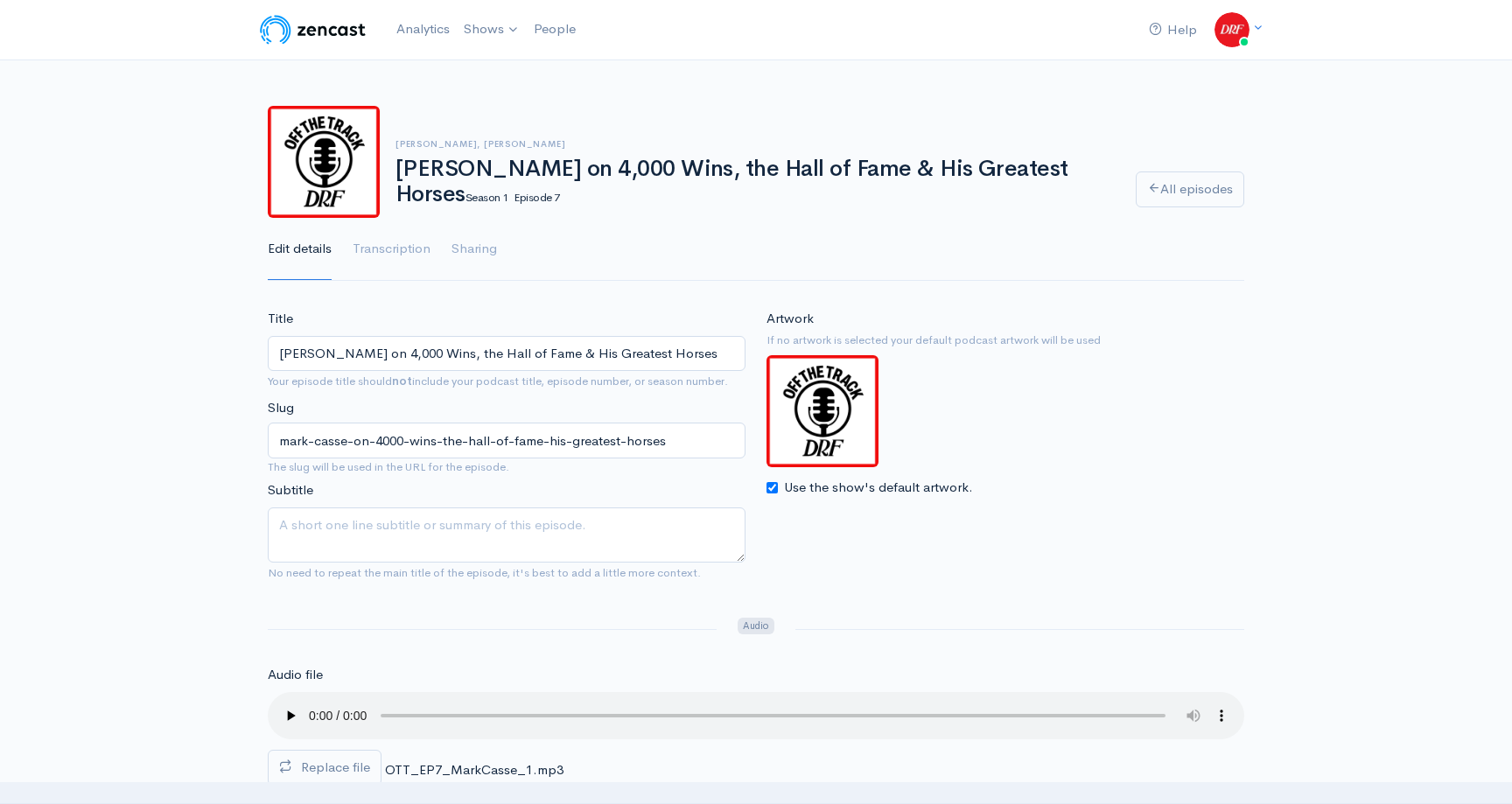
click at [740, 354] on input "[PERSON_NAME] on 4,000 Wins, the Hall of Fame & His Greatest Horses" at bounding box center [506, 353] width 478 height 36
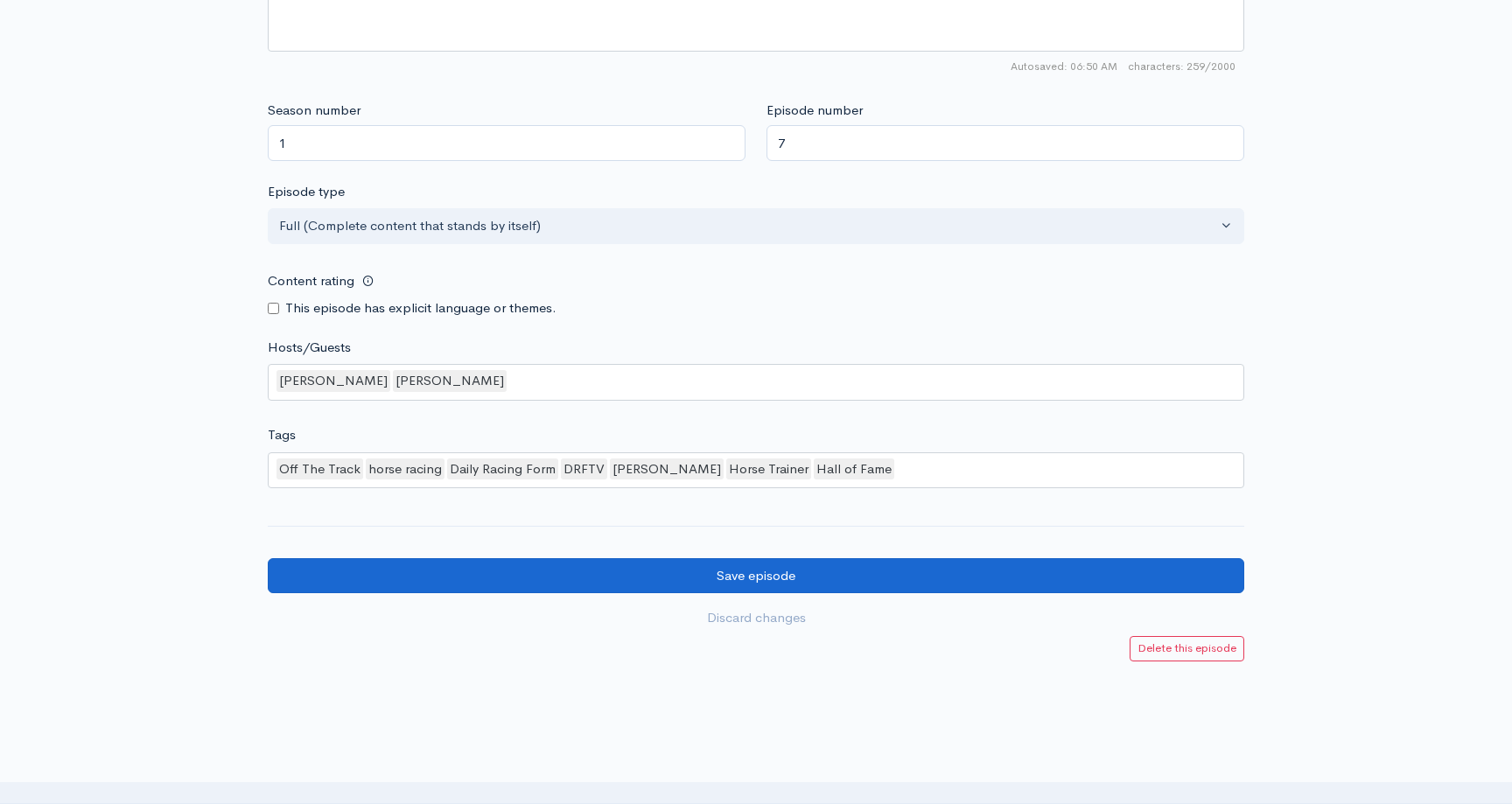
scroll to position [1368, 0]
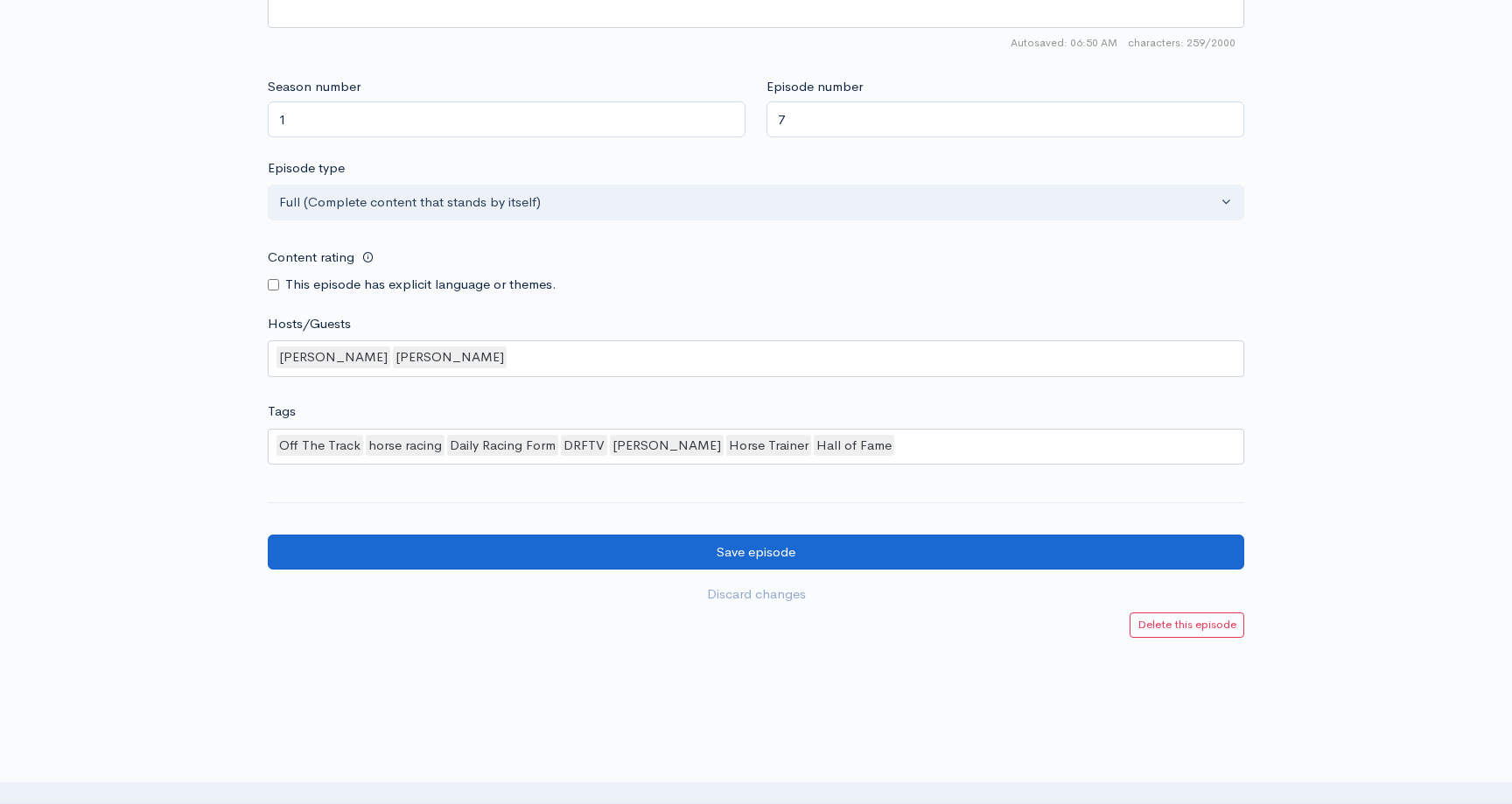
type input "Mark Casse on 4,000 Wins, the Hall of Fame & His Greatest Horses | DRF Off the …"
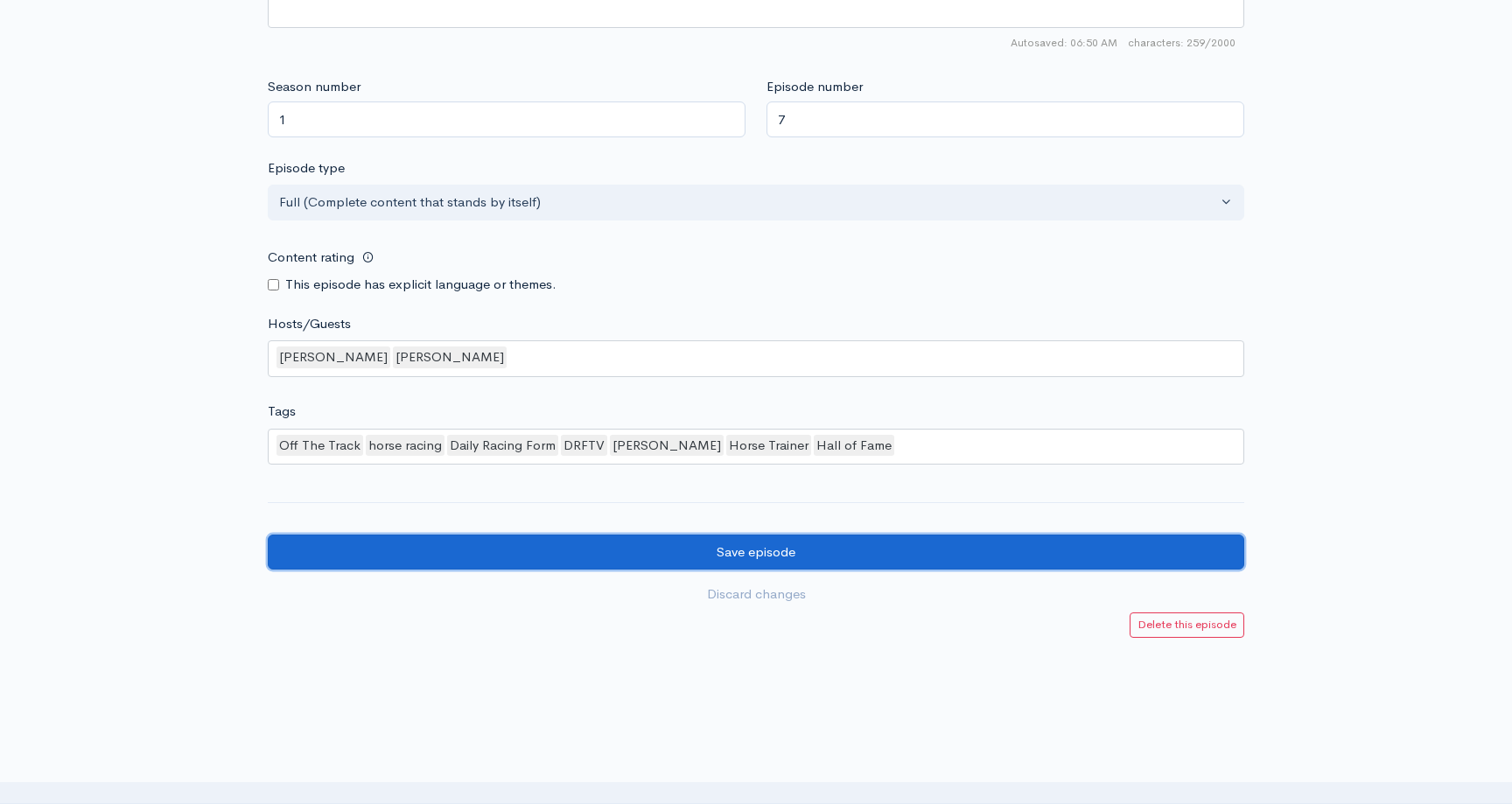
click at [734, 561] on input "Save episode" at bounding box center [755, 552] width 976 height 36
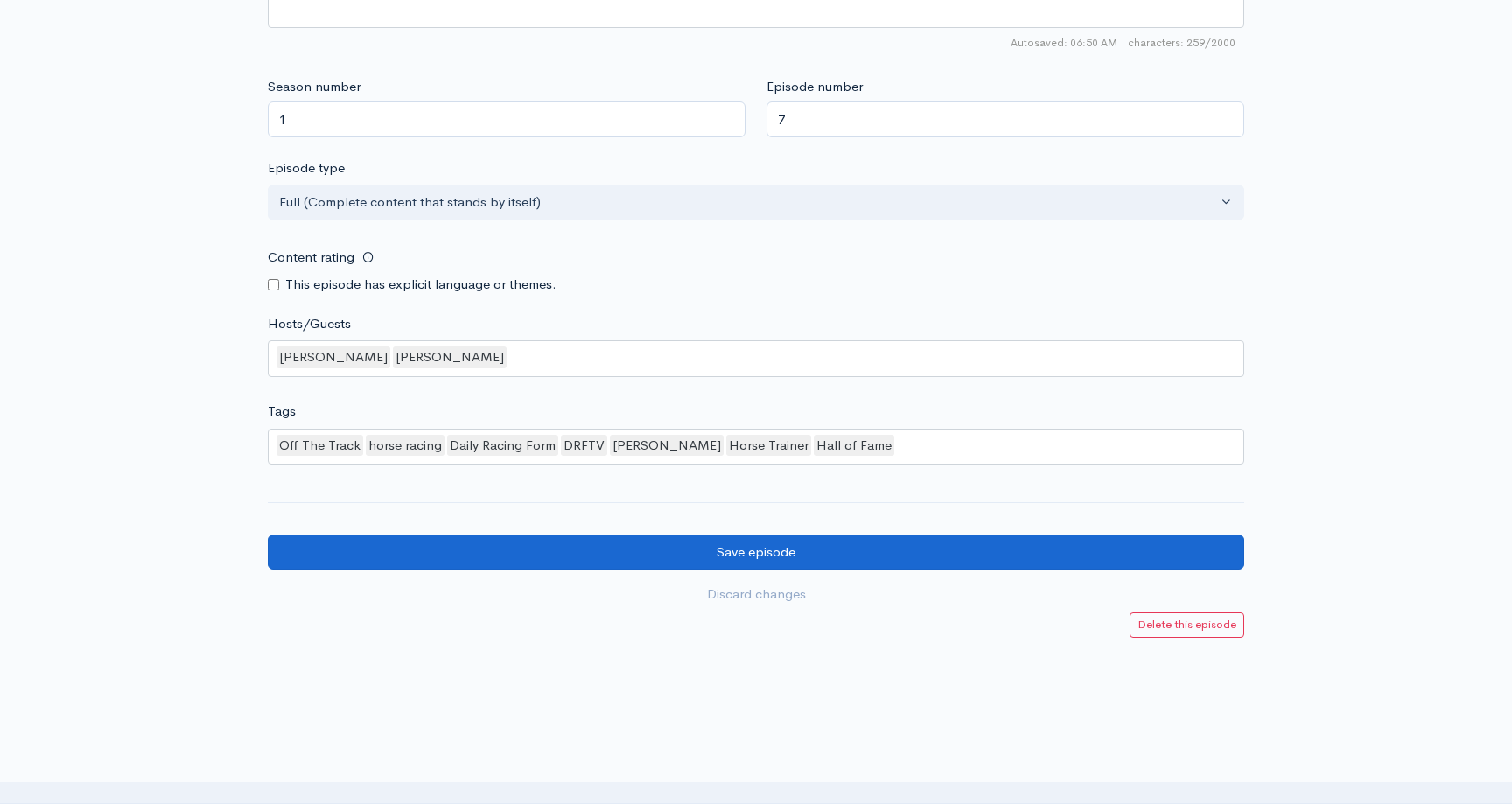
scroll to position [0, 0]
